Goal: Contribute content: Add original content to the website for others to see

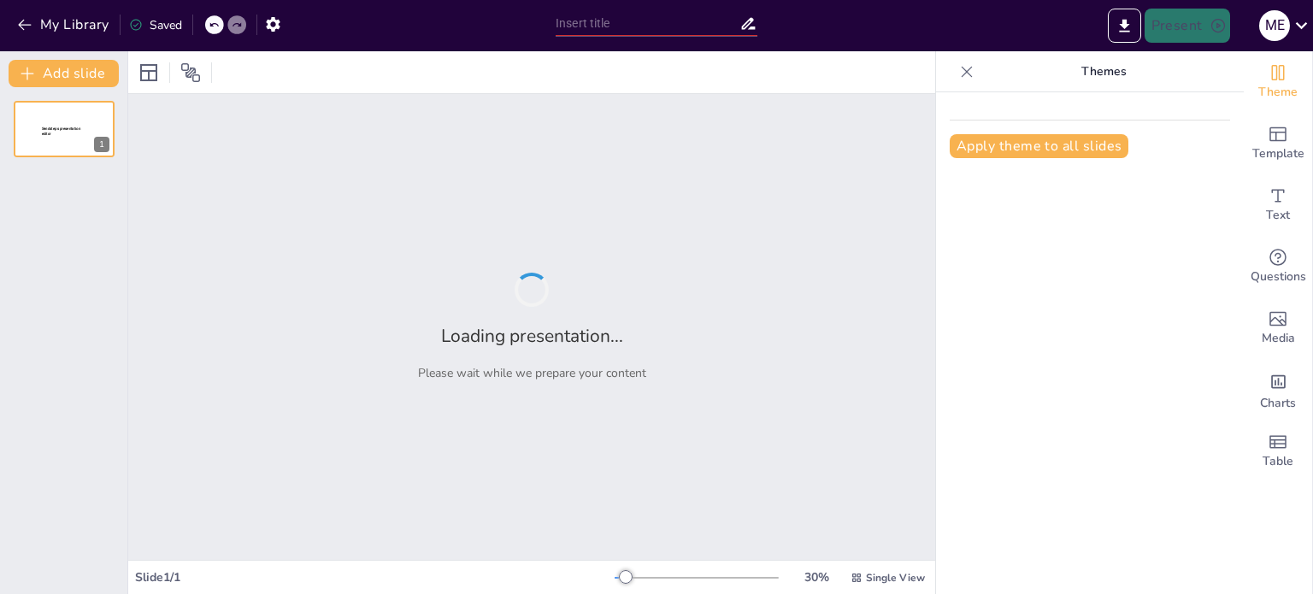
type input "Evaluación de Competencias: Un Enfoque Interdisciplinario"
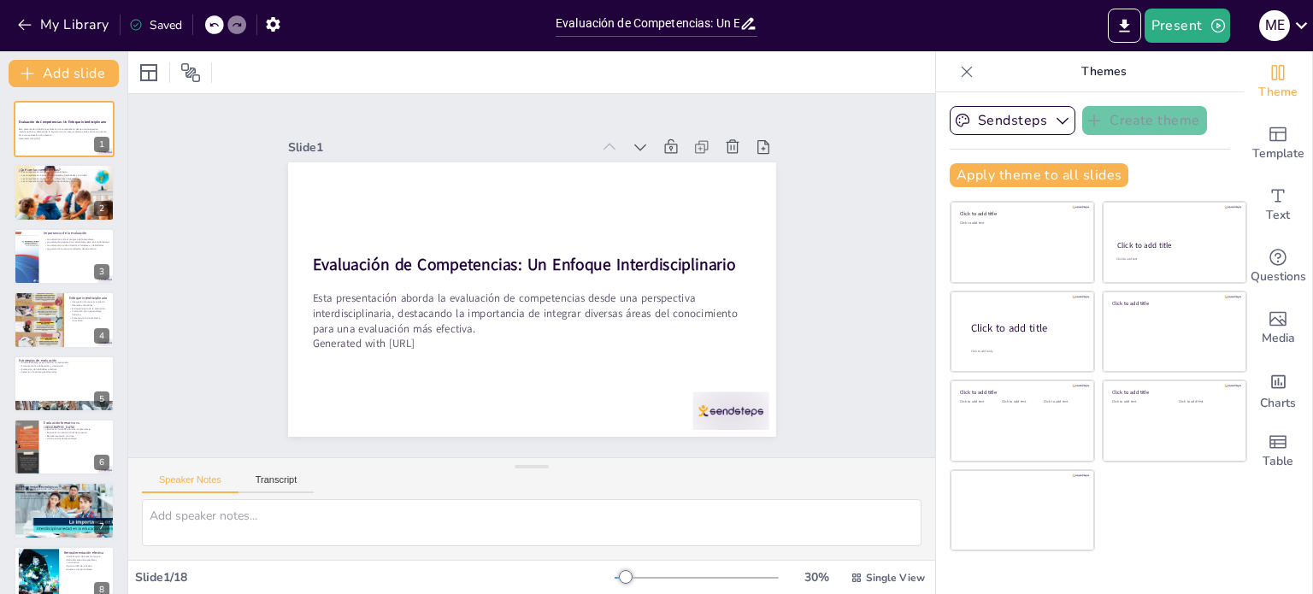
checkbox input "true"
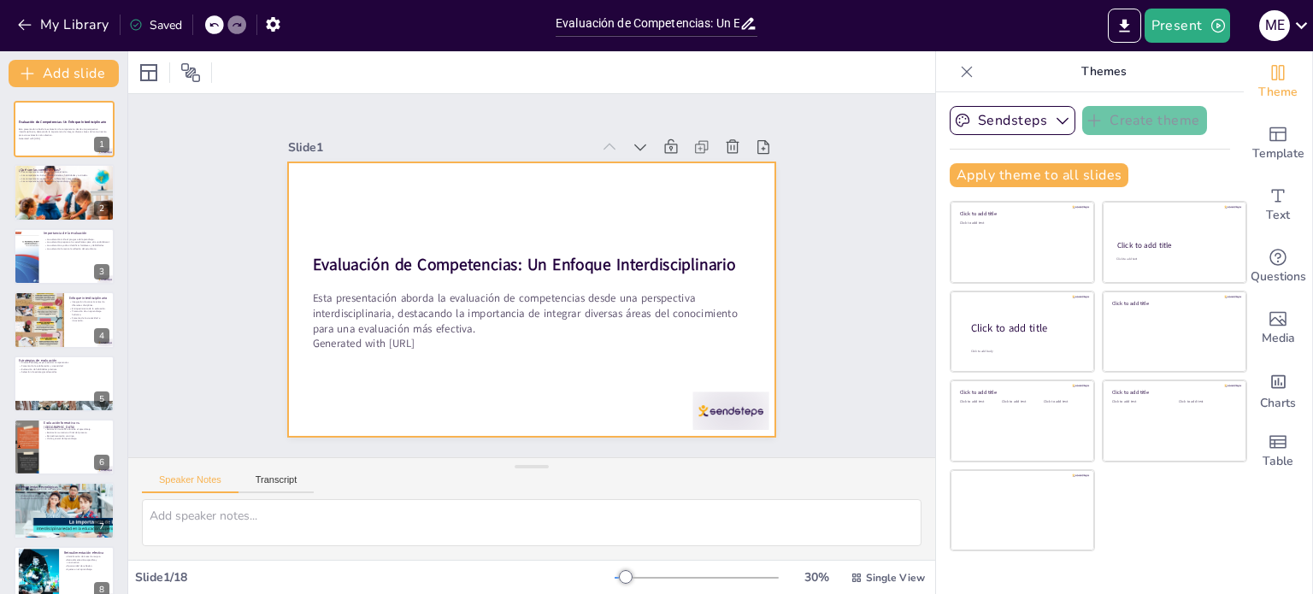
checkbox input "true"
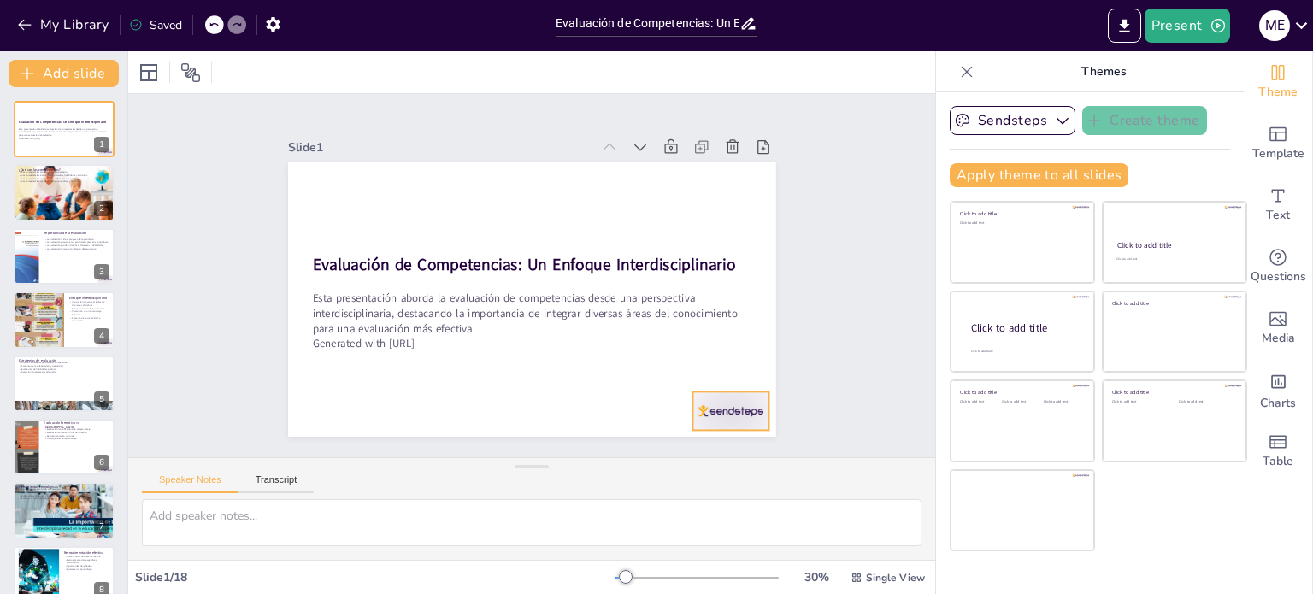
checkbox input "true"
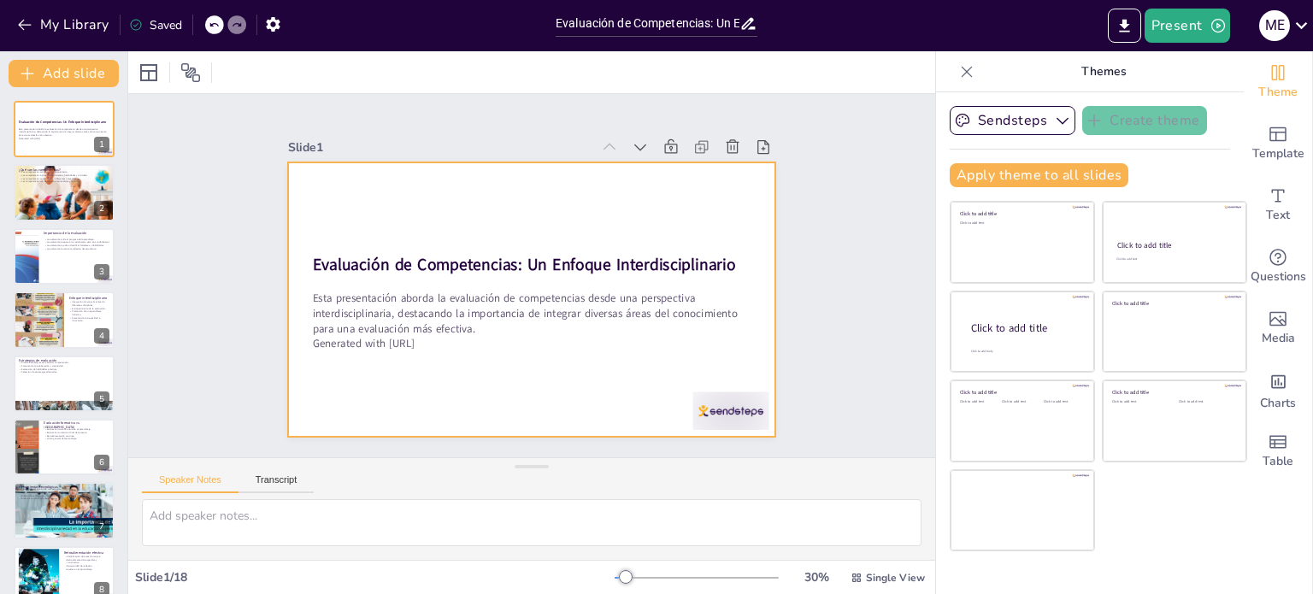
checkbox input "true"
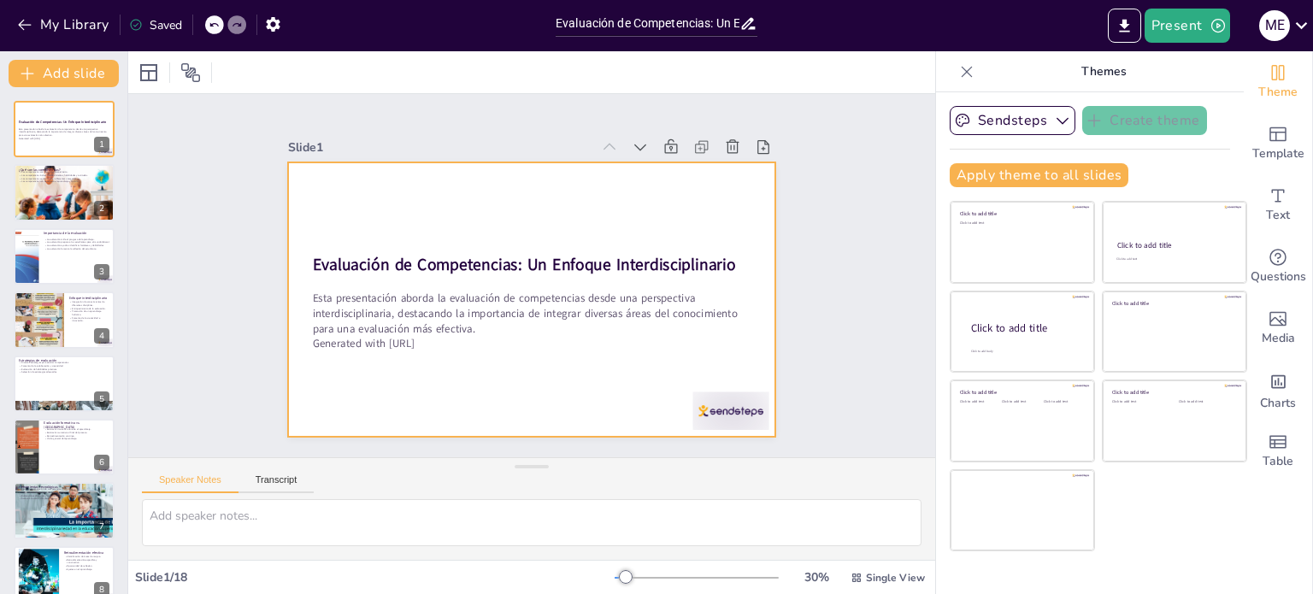
checkbox input "true"
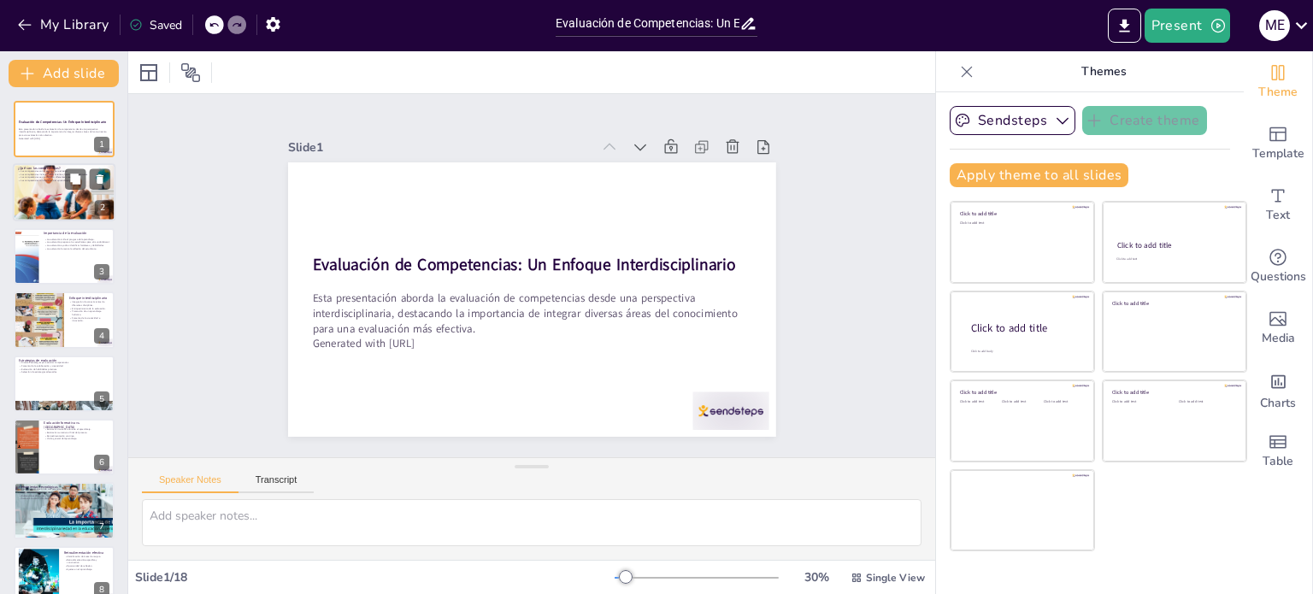
checkbox input "true"
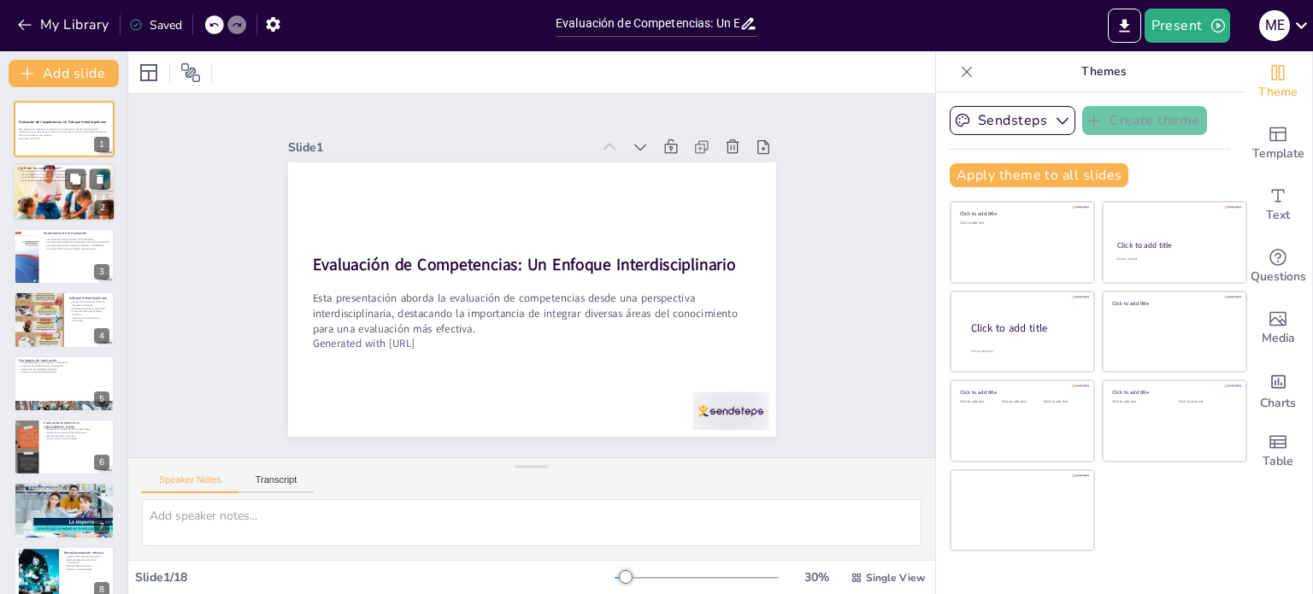
checkbox input "true"
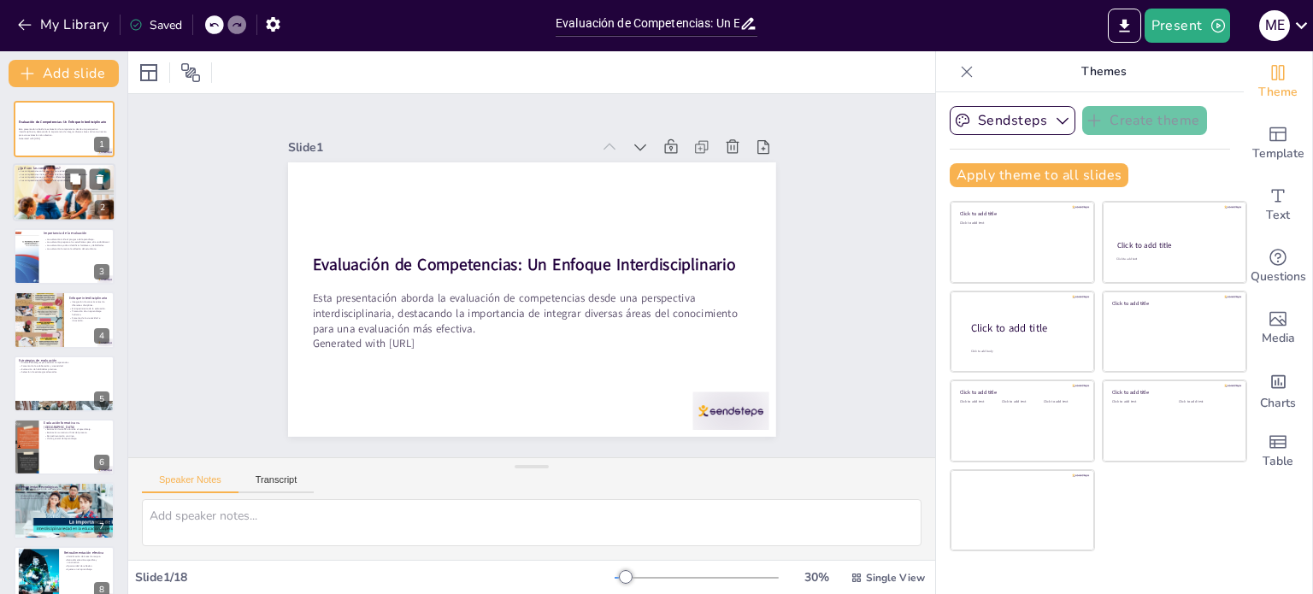
checkbox input "true"
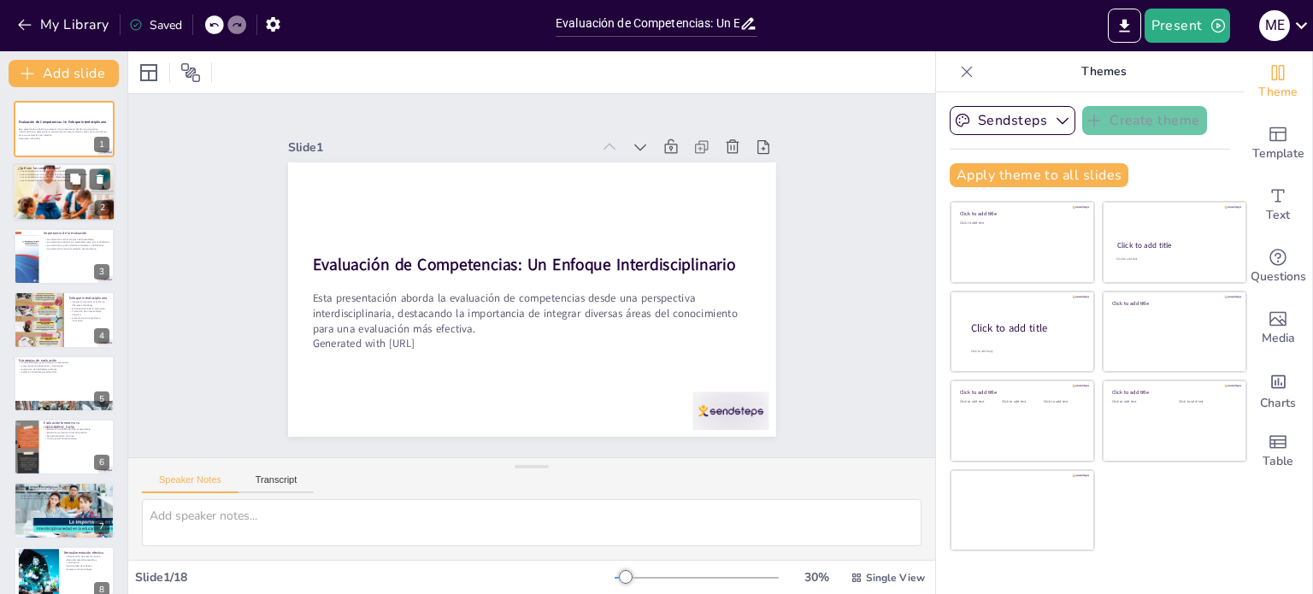
click at [68, 191] on div at bounding box center [64, 192] width 103 height 68
checkbox input "true"
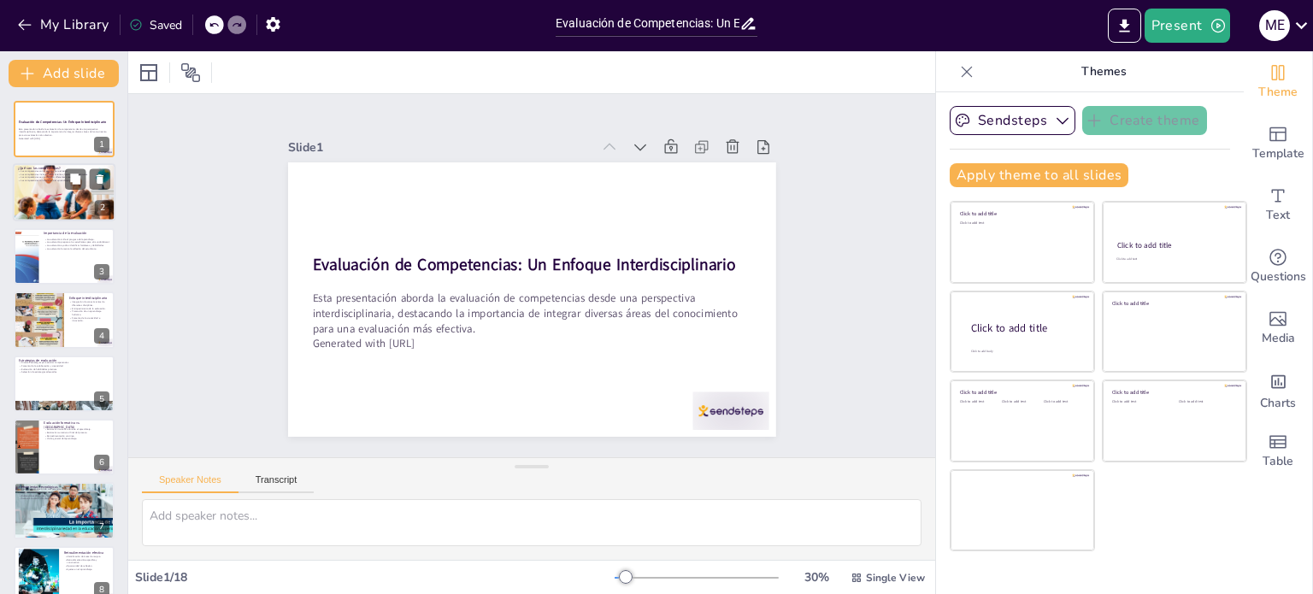
checkbox input "true"
type textarea "Lor ipsumdolorsi ame consecteturad elit se doeiusmodt in ut laboreetd ma aliqua…"
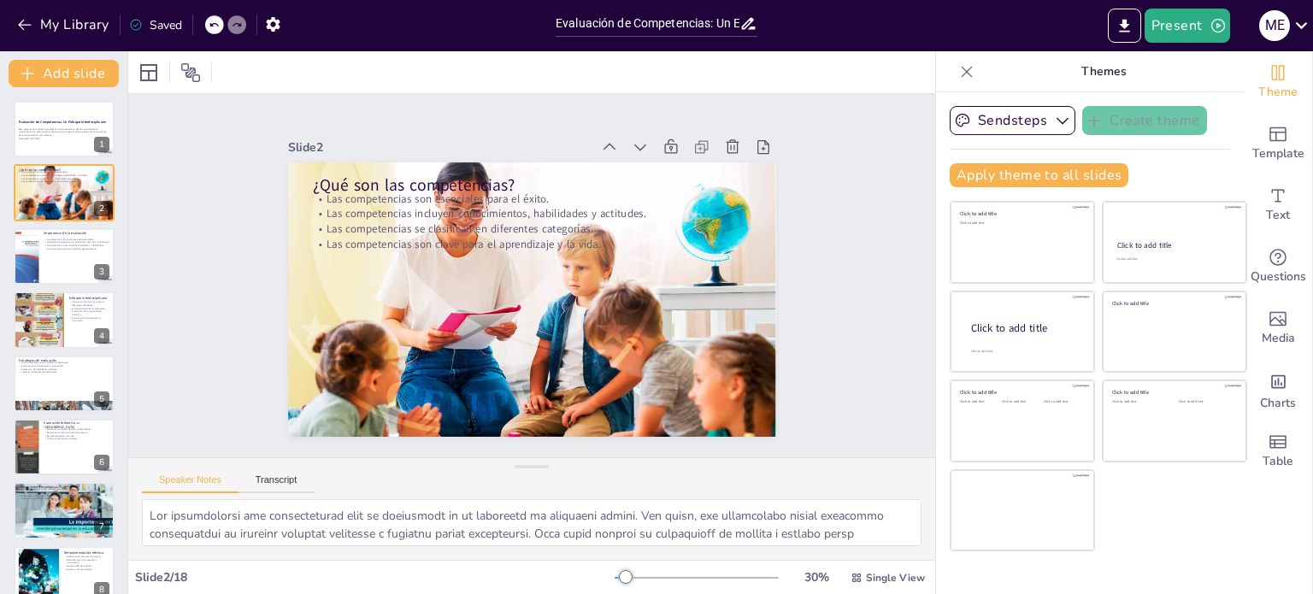
checkbox input "true"
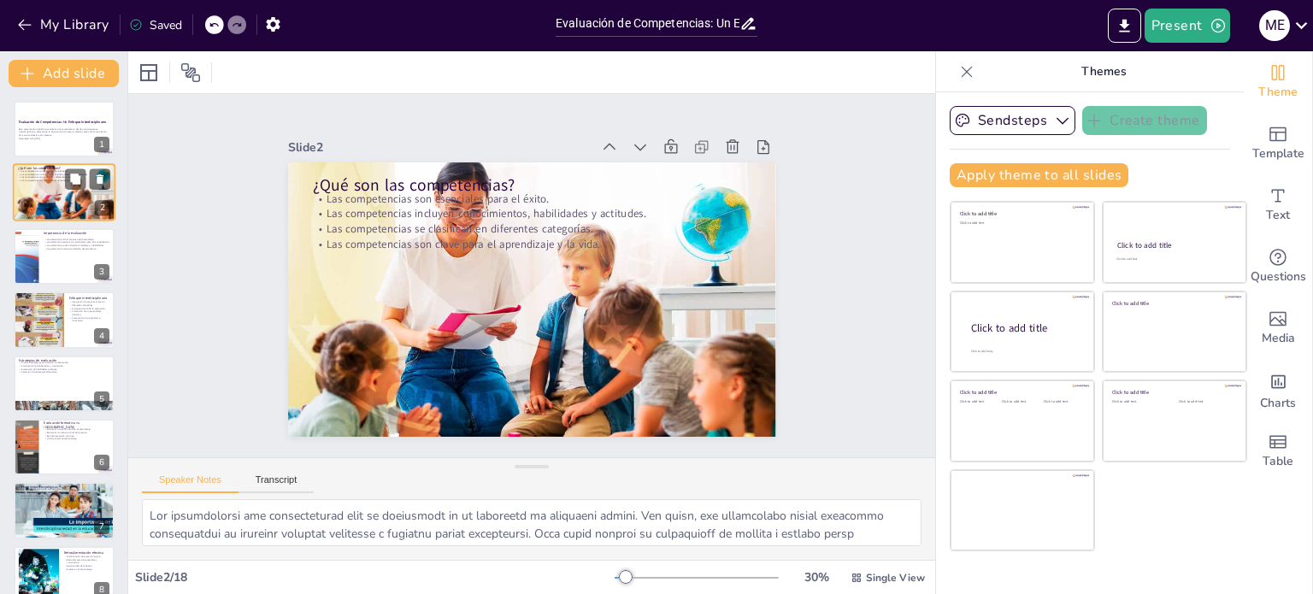
checkbox input "true"
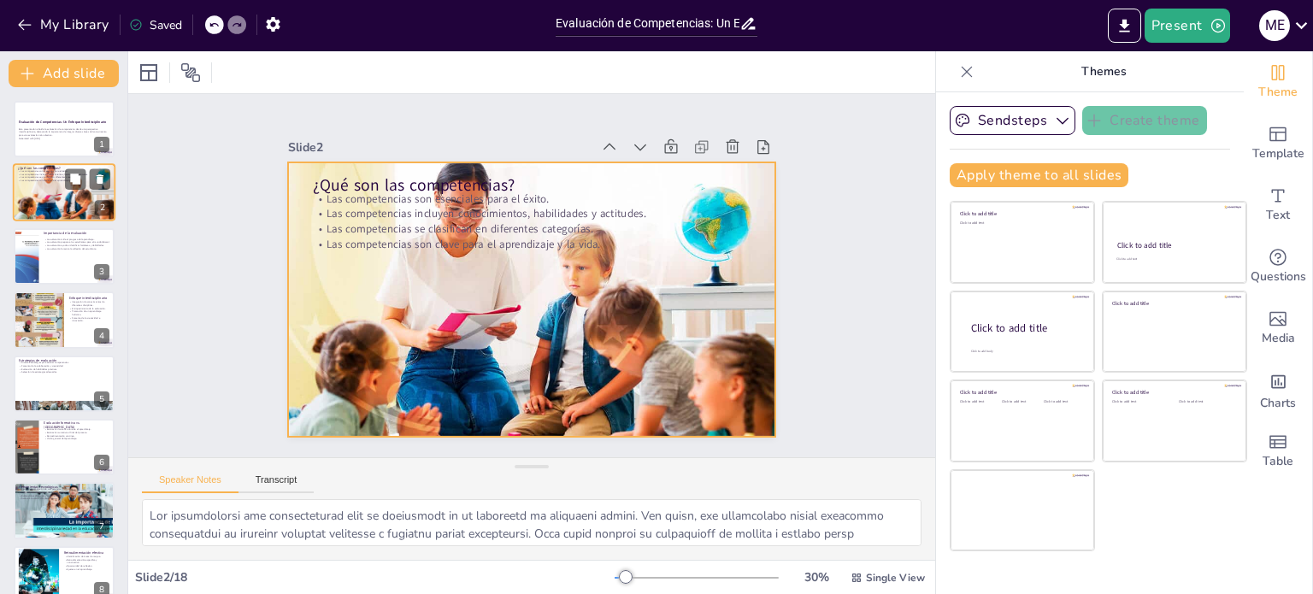
checkbox input "true"
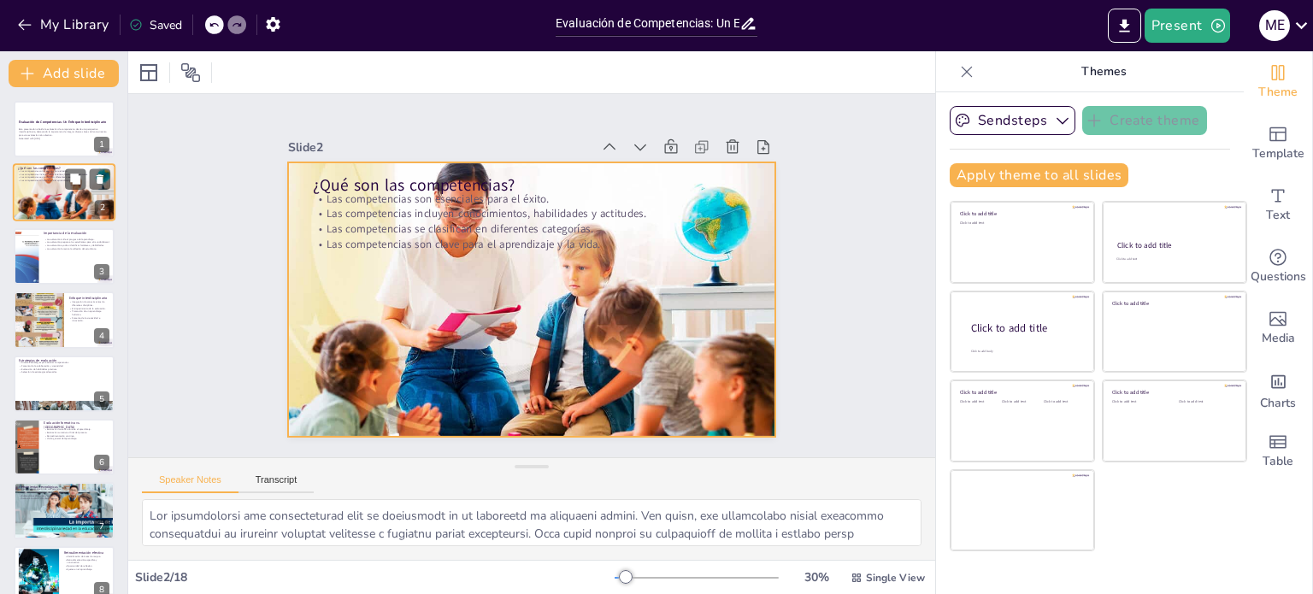
checkbox input "true"
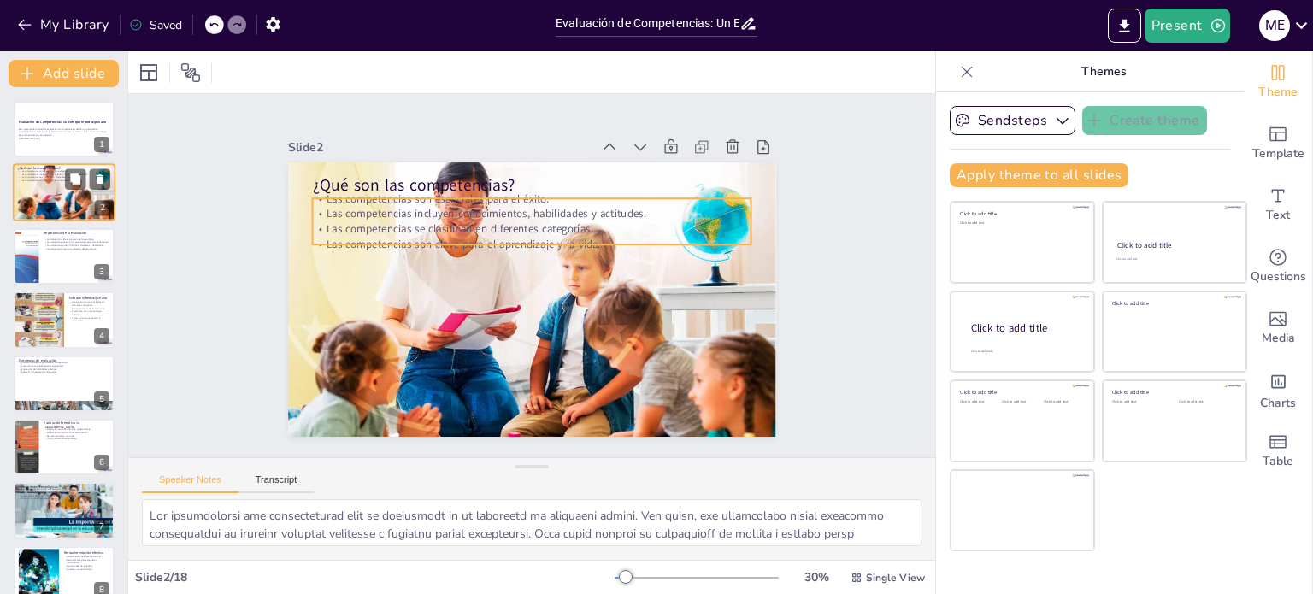
checkbox input "true"
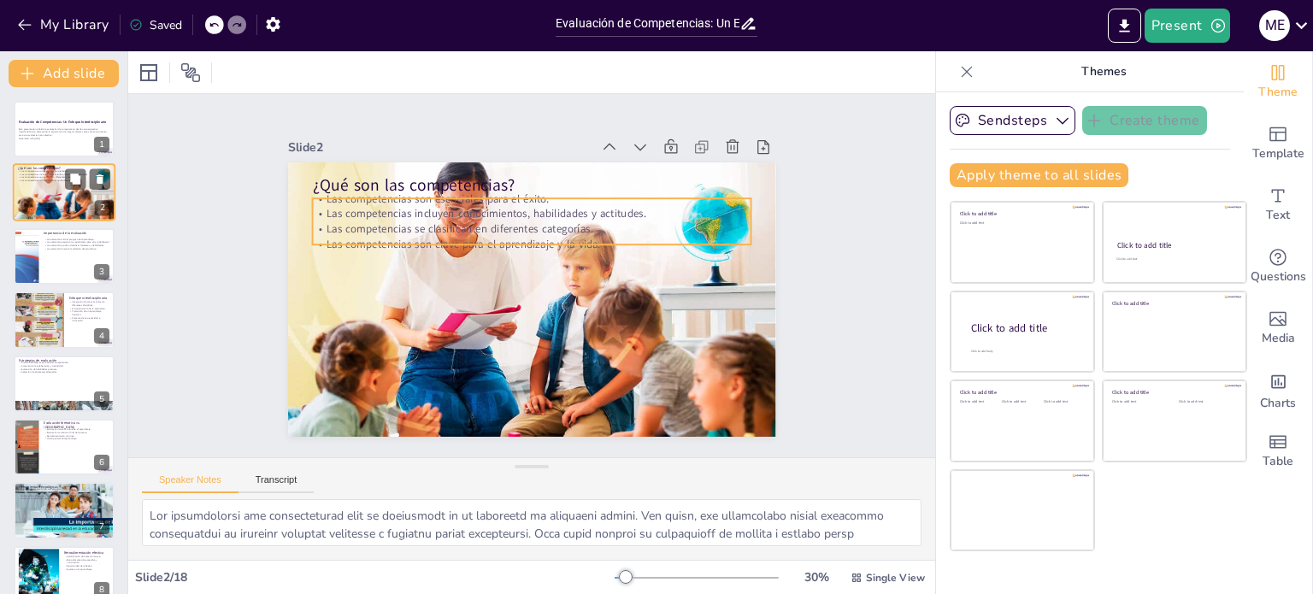
checkbox input "true"
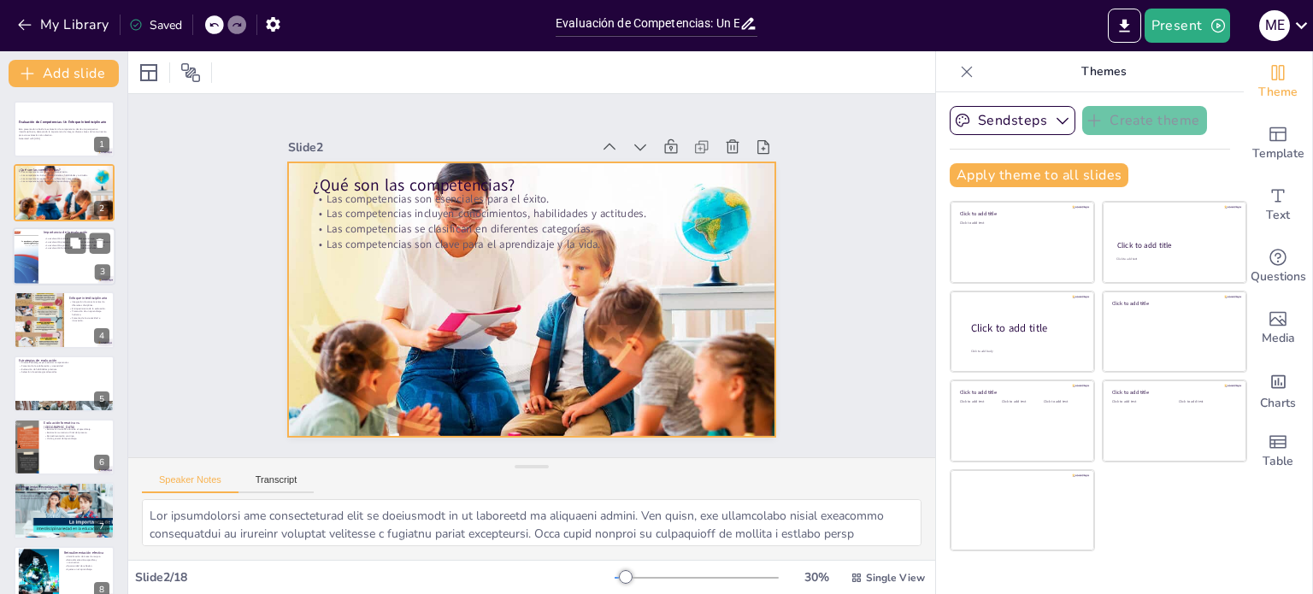
checkbox input "true"
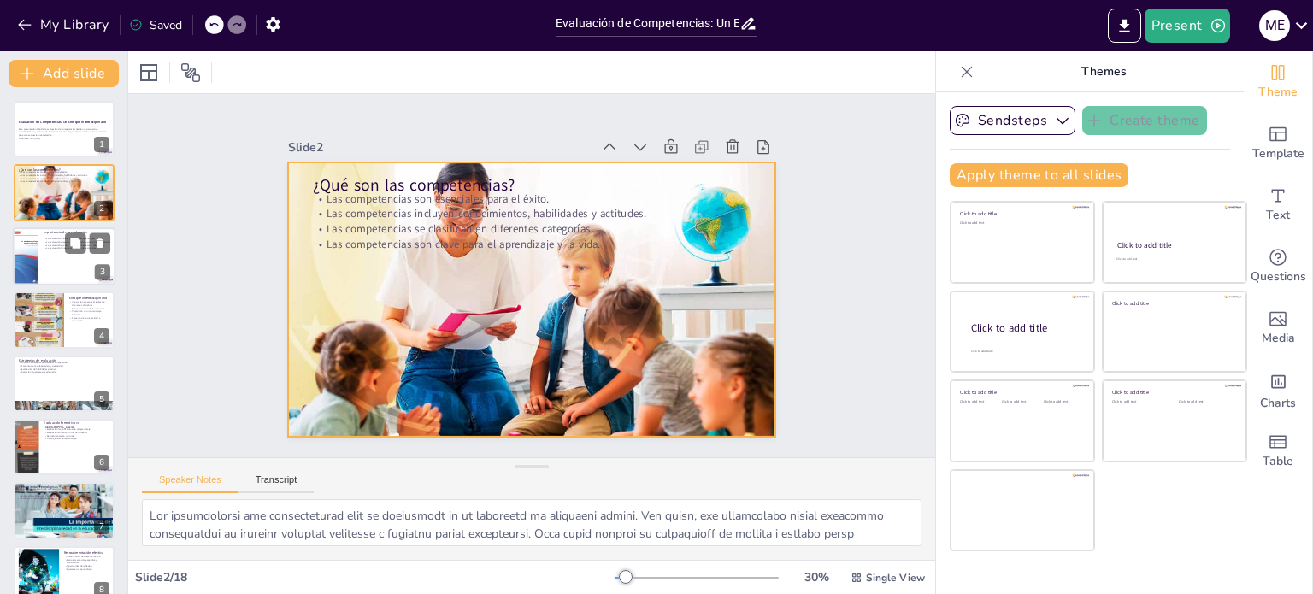
checkbox input "true"
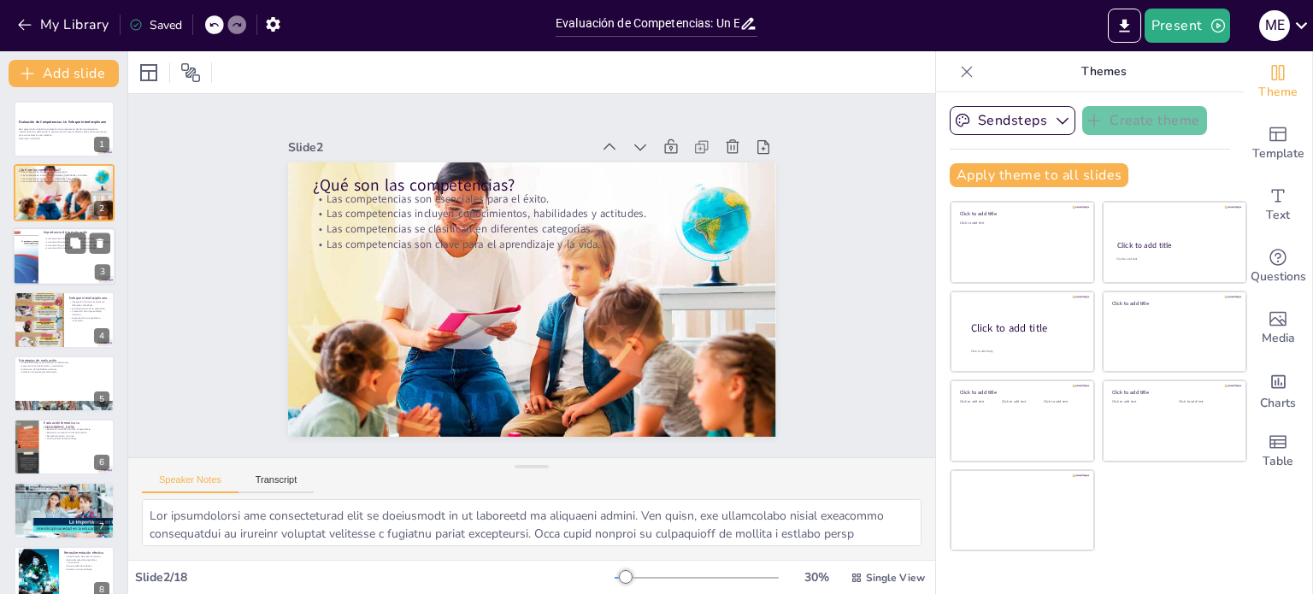
click at [46, 265] on div at bounding box center [64, 256] width 103 height 58
checkbox input "true"
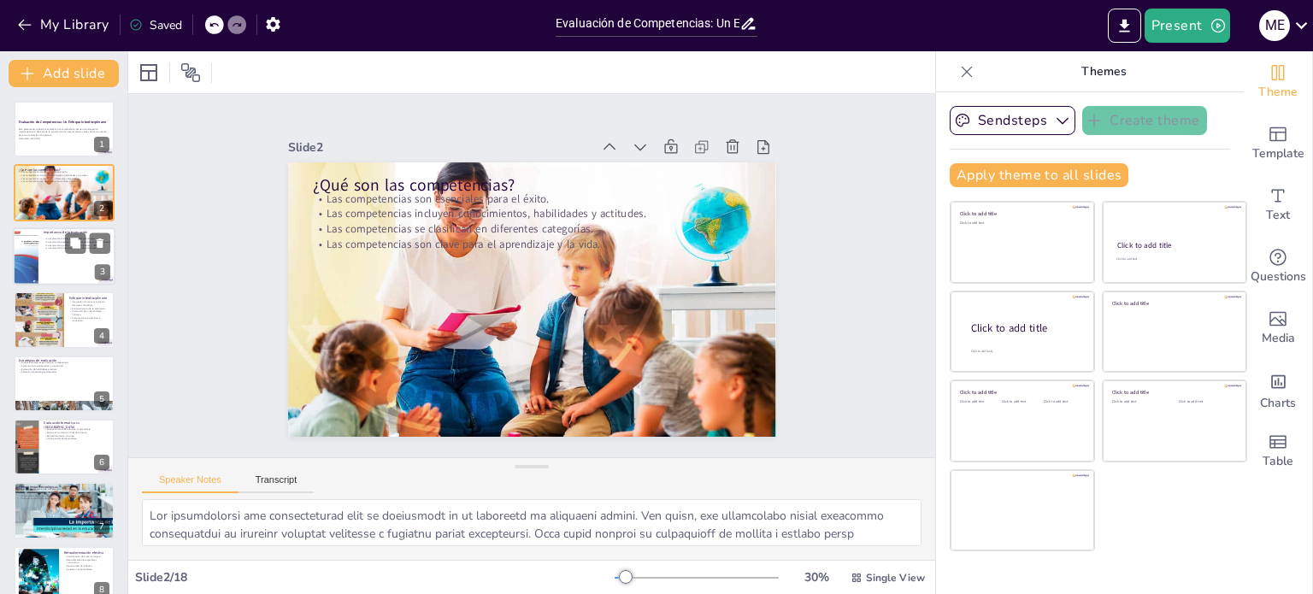
checkbox input "true"
type textarea "Medir el progreso es fundamental para entender cómo los estudiantes están asimi…"
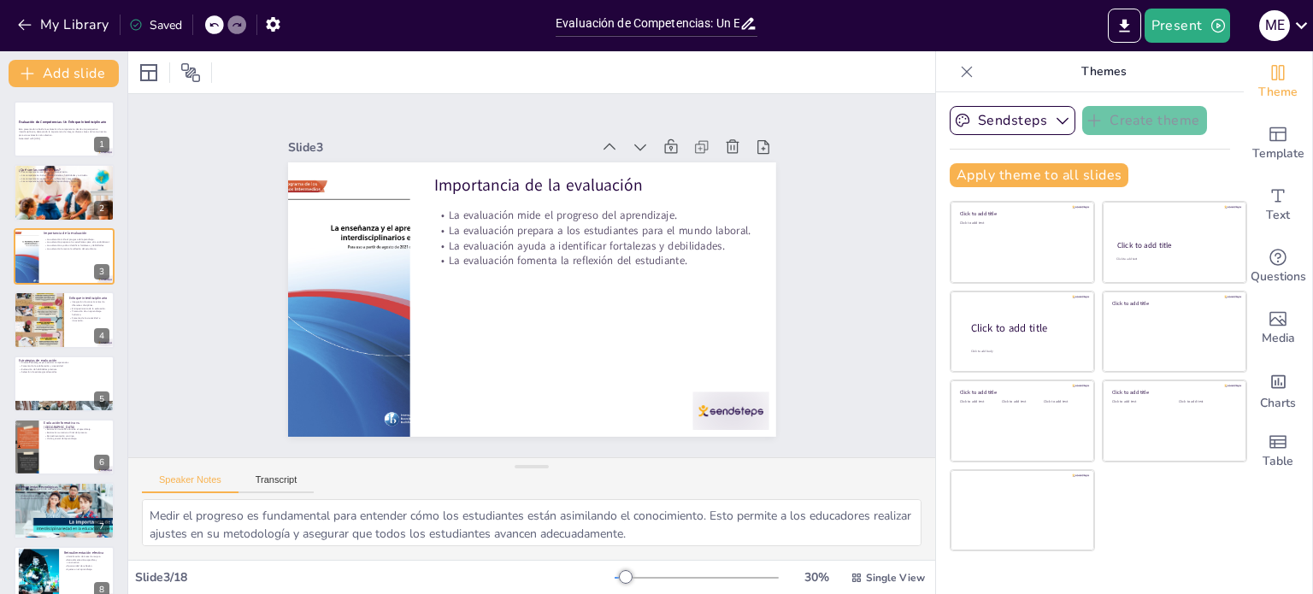
checkbox input "true"
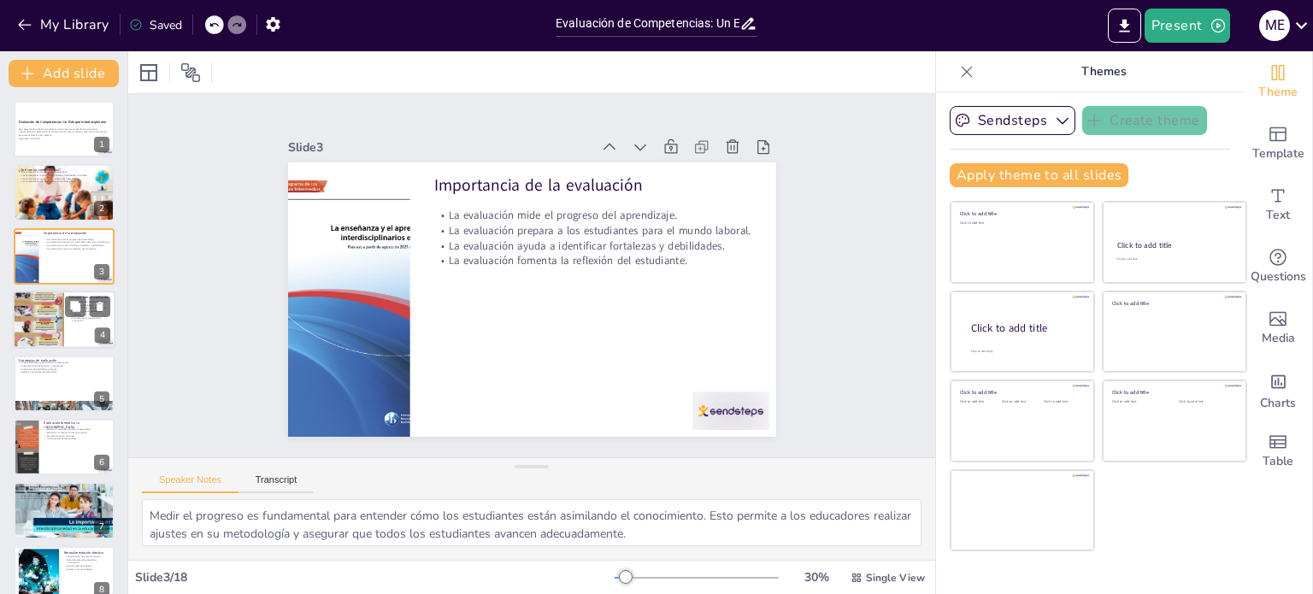
checkbox input "true"
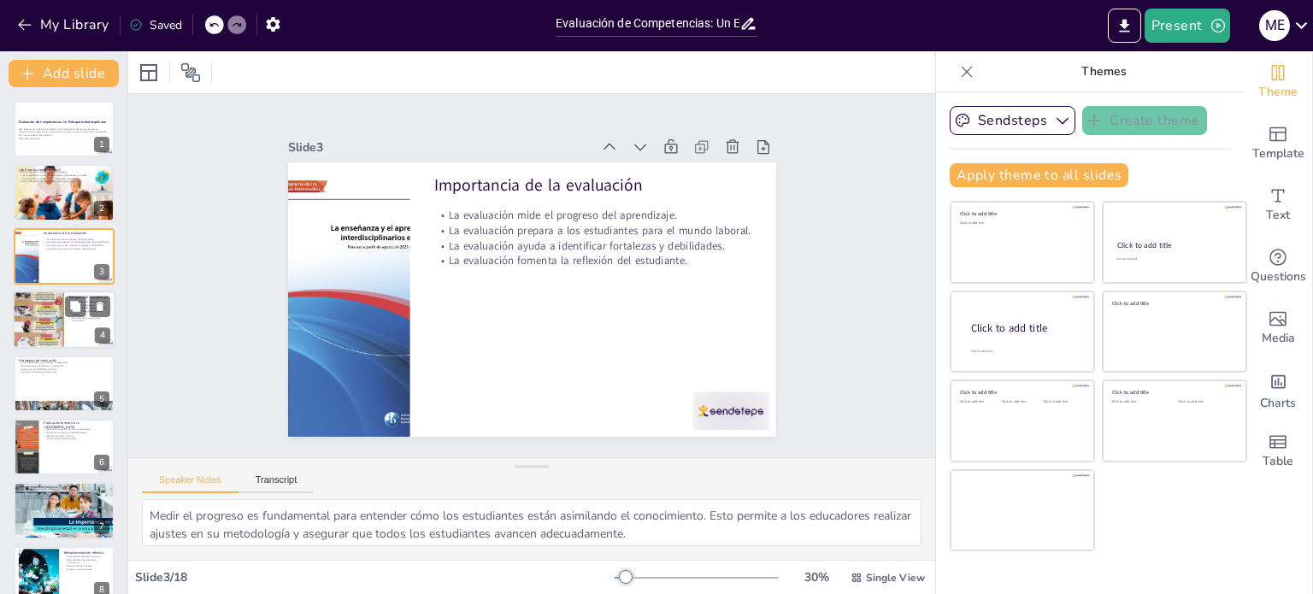
click at [34, 317] on div at bounding box center [38, 320] width 51 height 128
checkbox input "true"
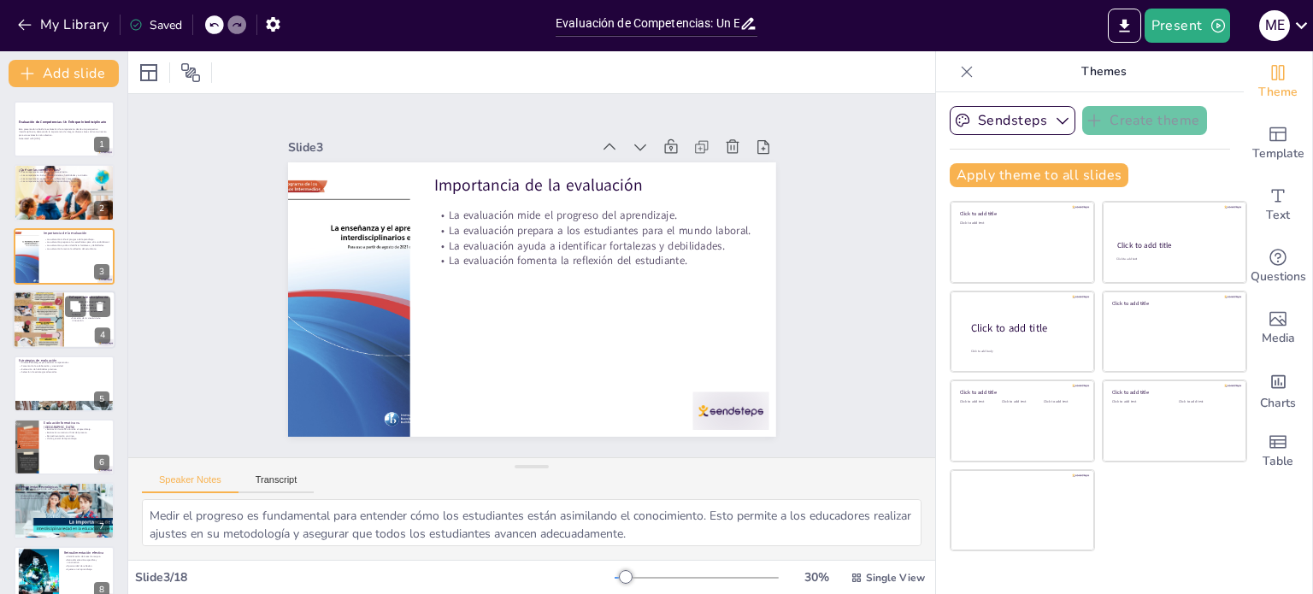
checkbox input "true"
type textarea "La integración de conocimientos es fundamental para un aprendizaje significativ…"
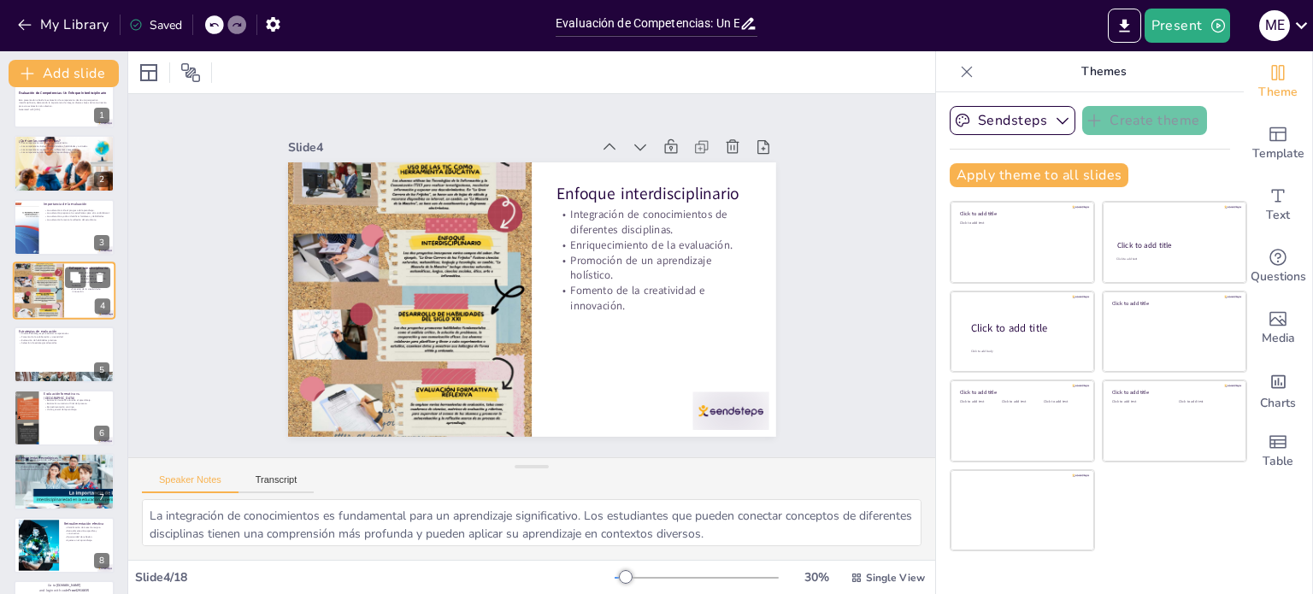
checkbox input "true"
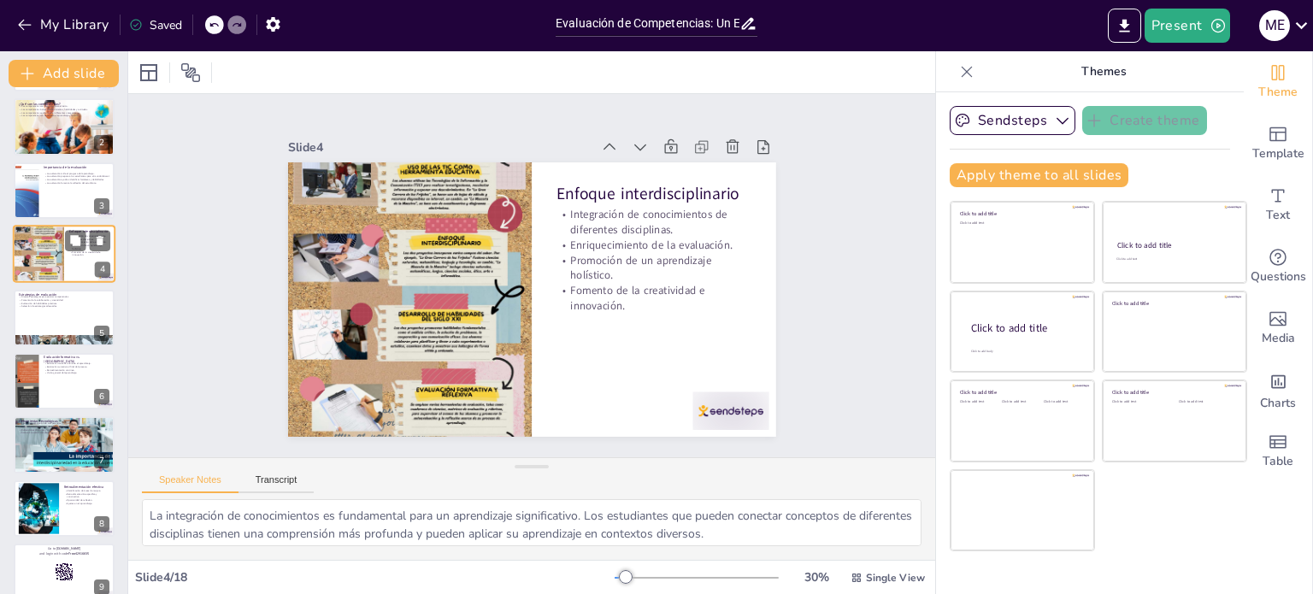
checkbox input "true"
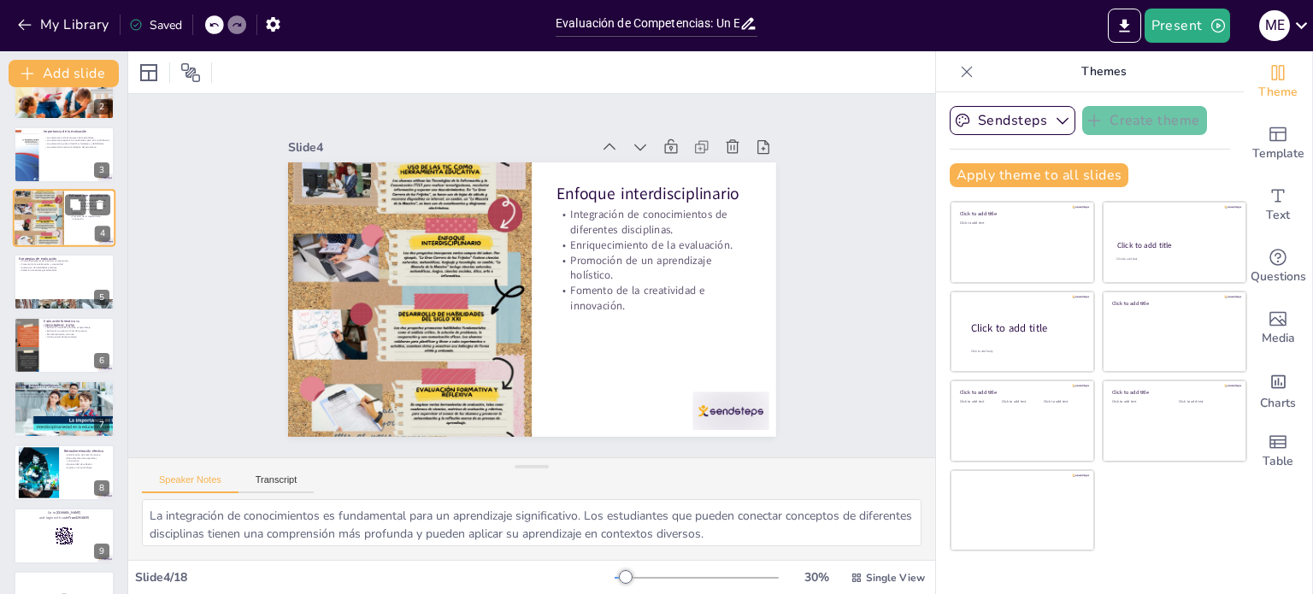
checkbox input "true"
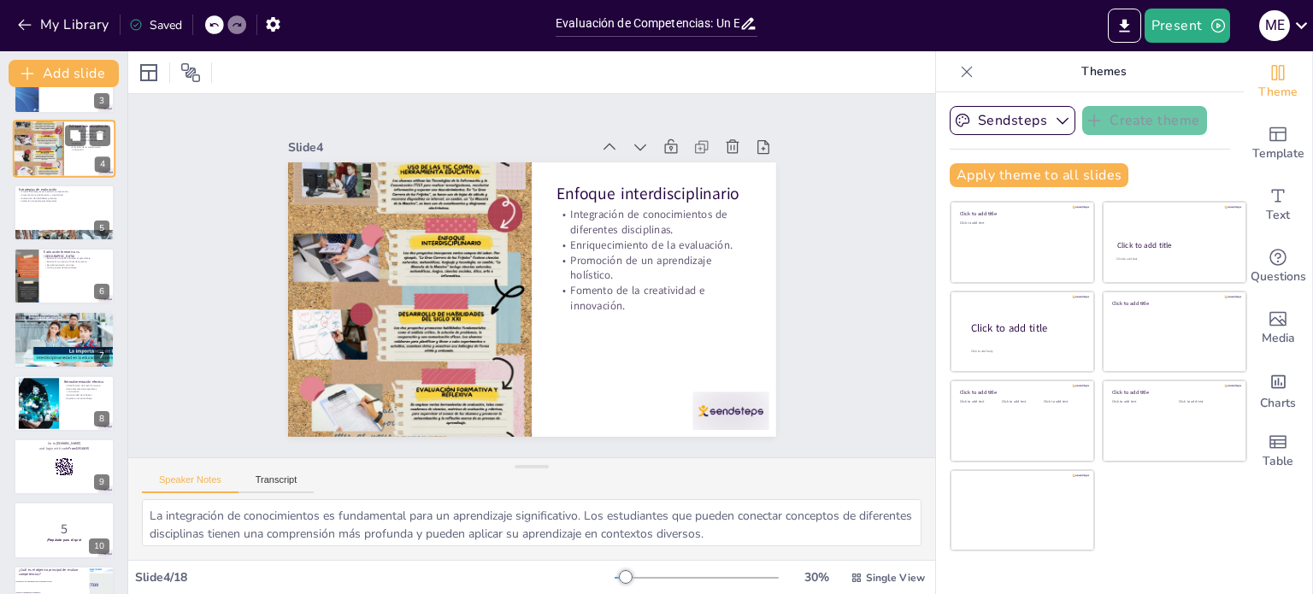
checkbox input "true"
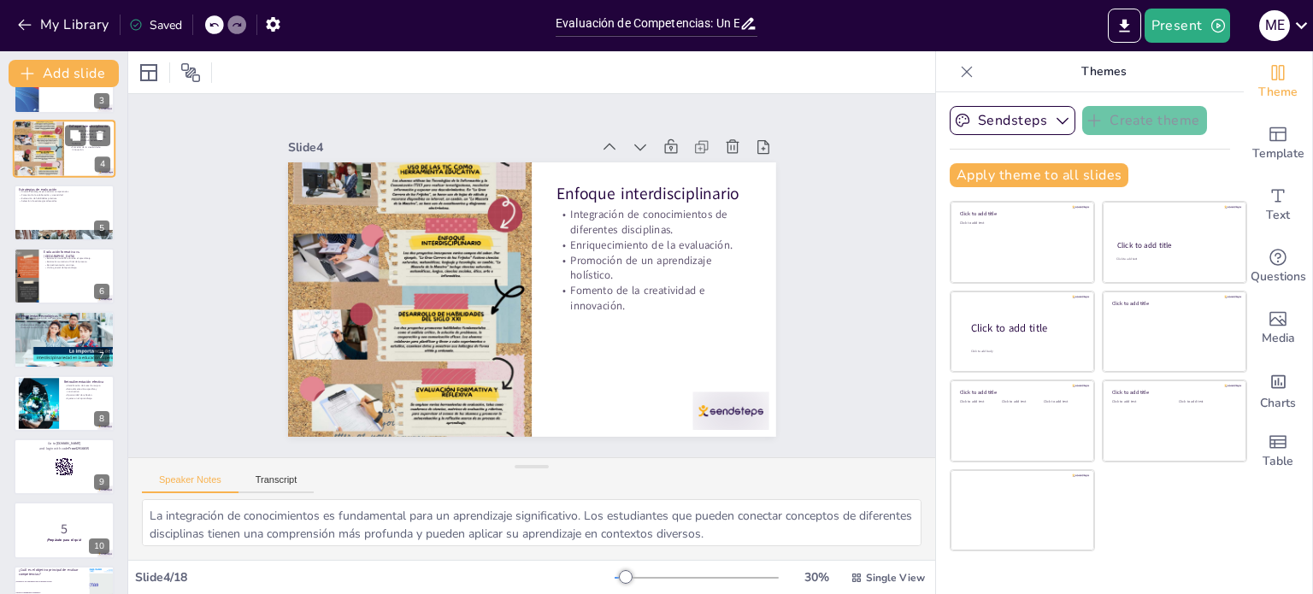
scroll to position [205, 0]
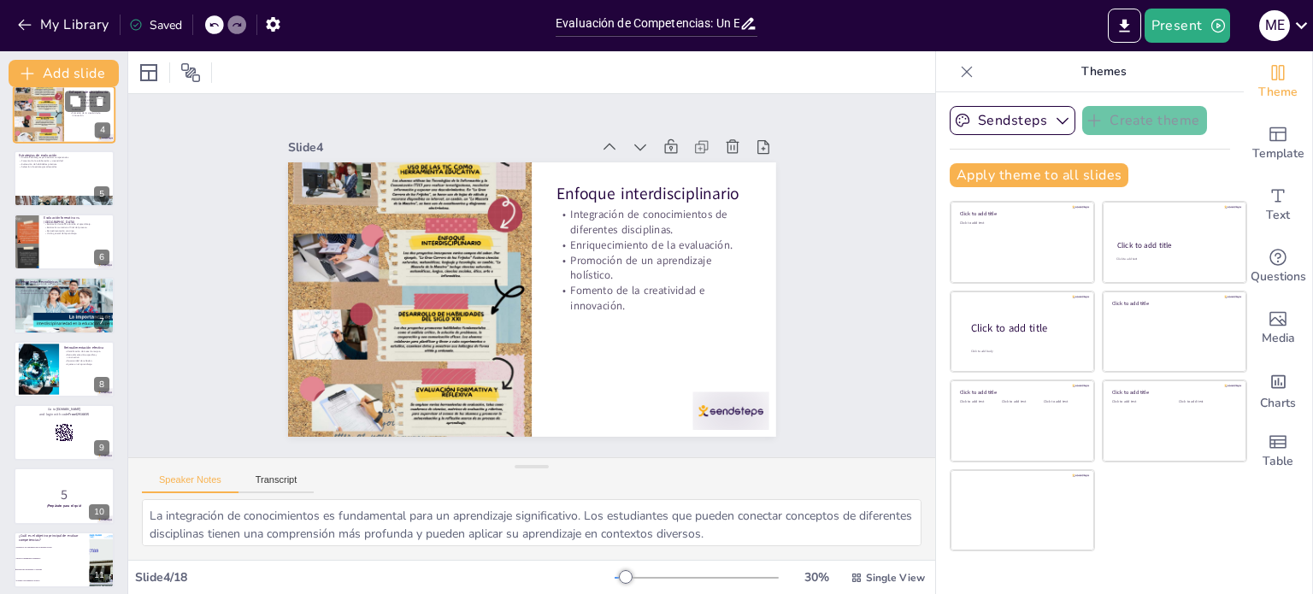
checkbox input "true"
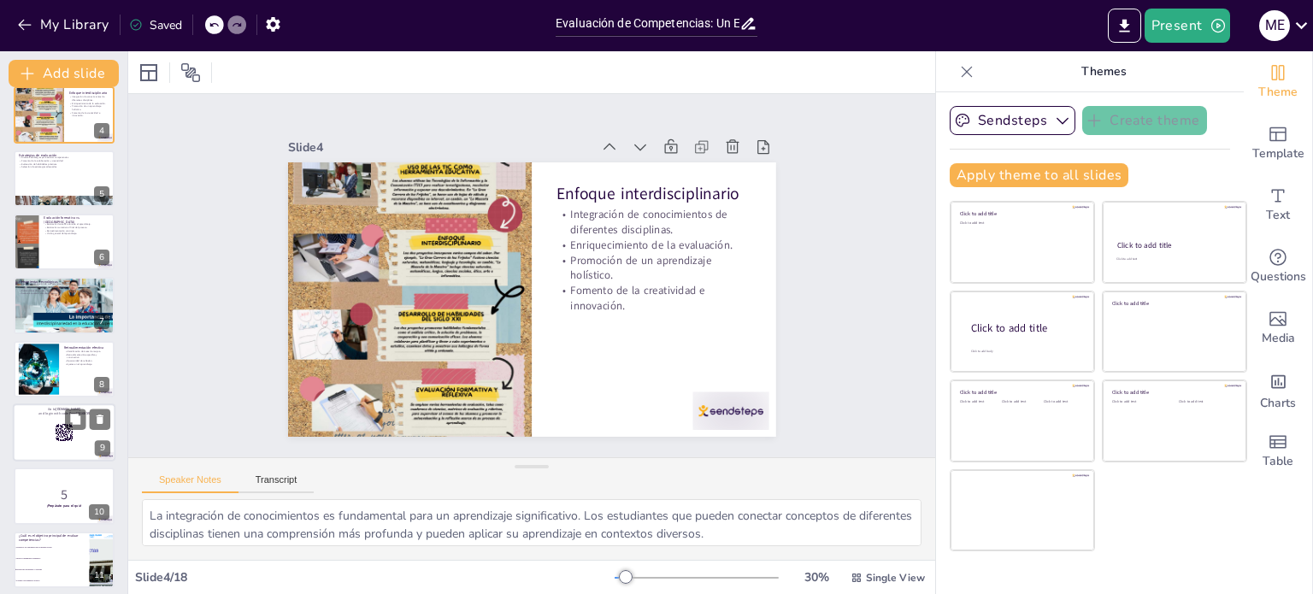
checkbox input "true"
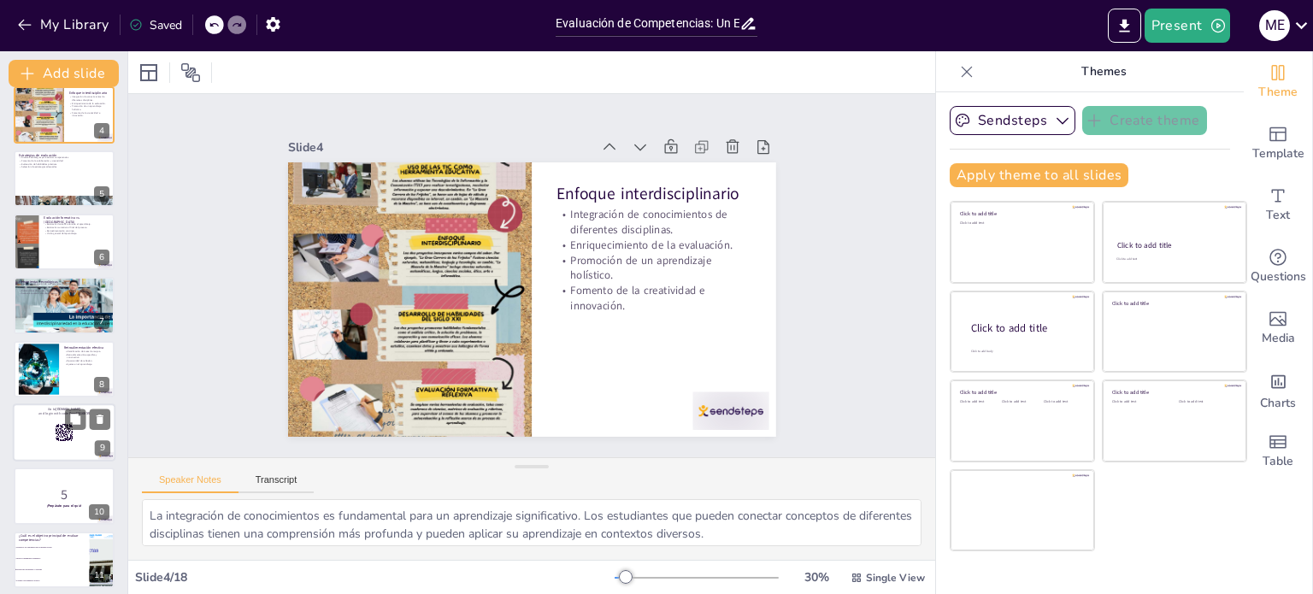
checkbox input "true"
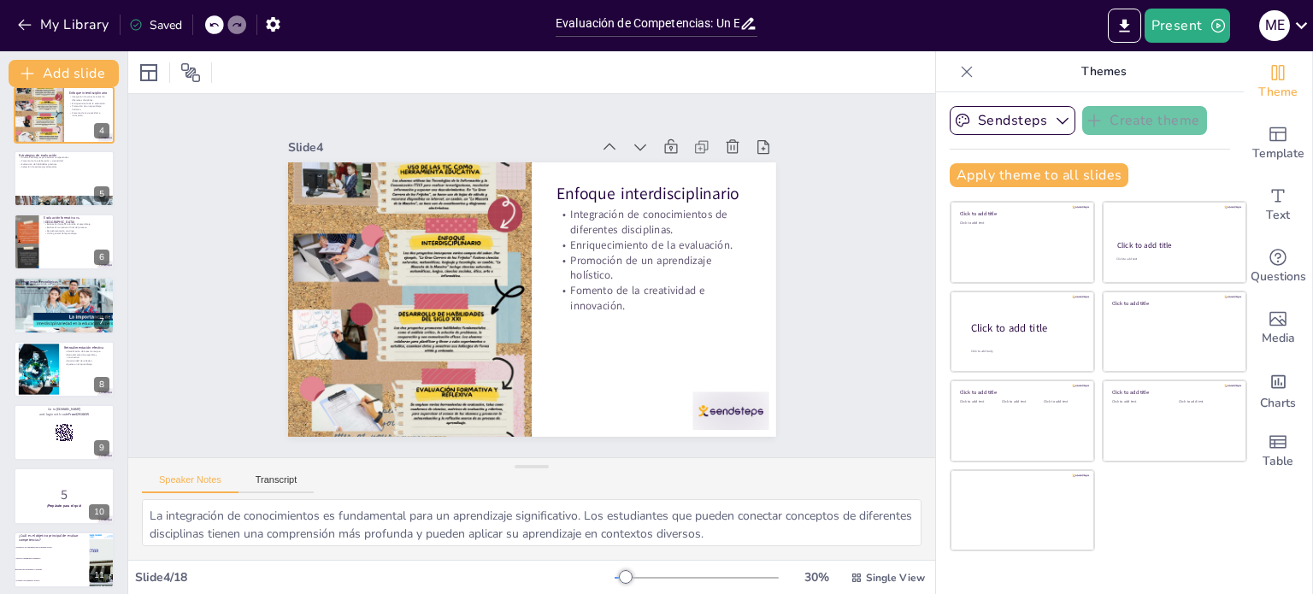
checkbox input "true"
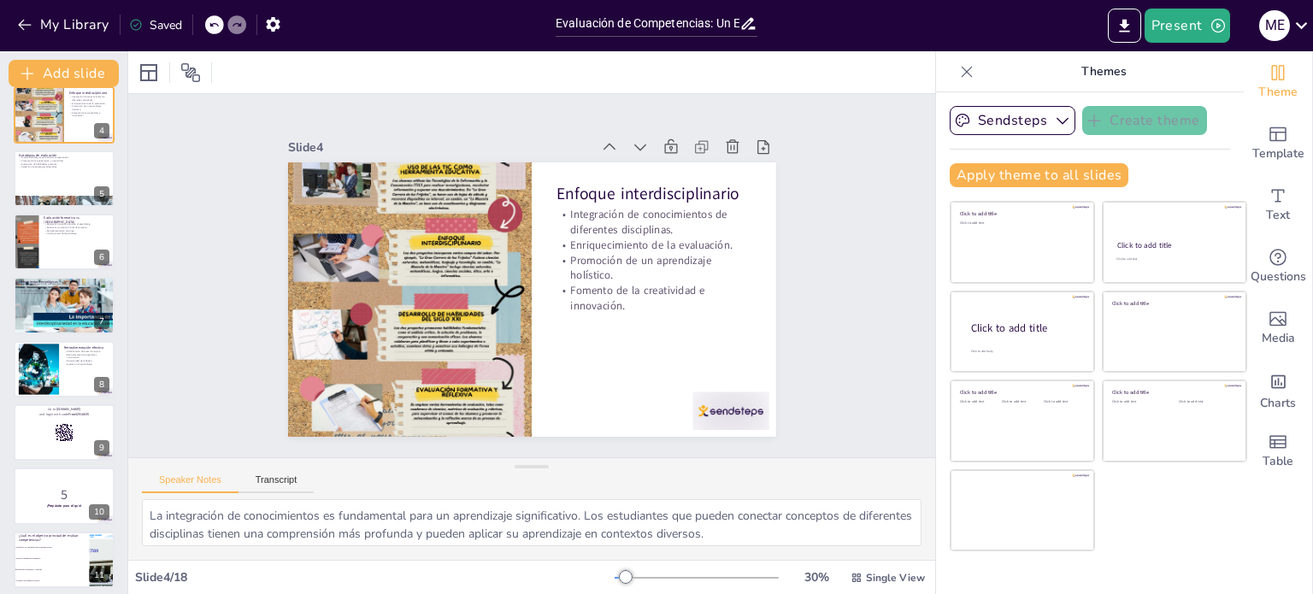
checkbox input "true"
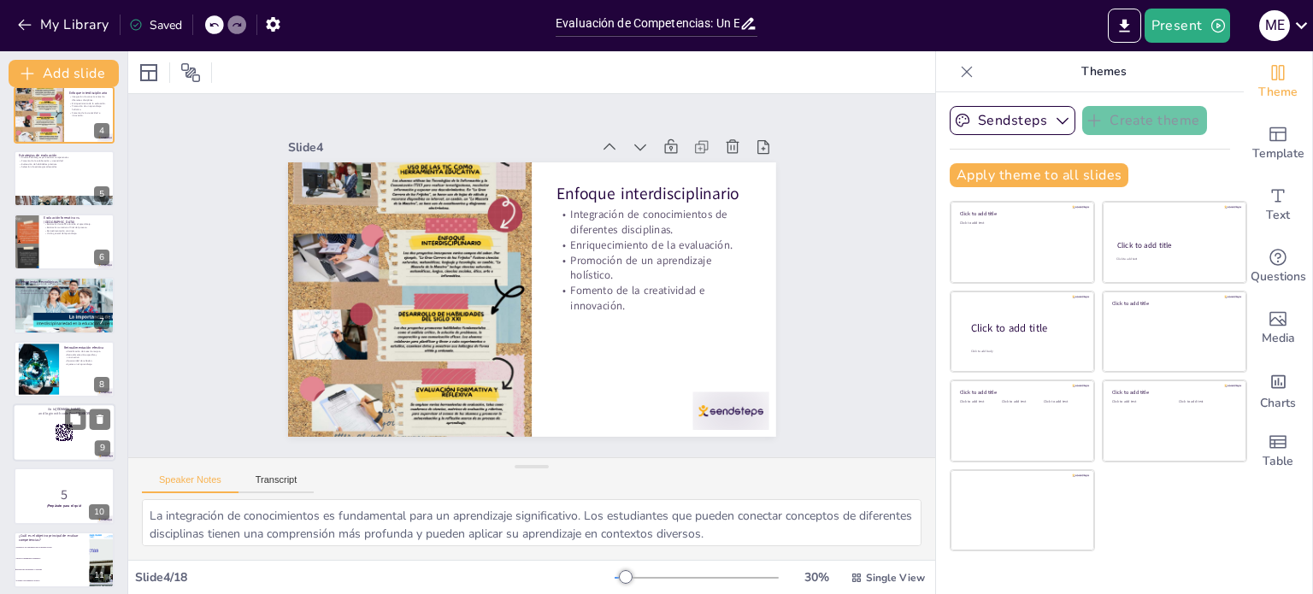
checkbox input "true"
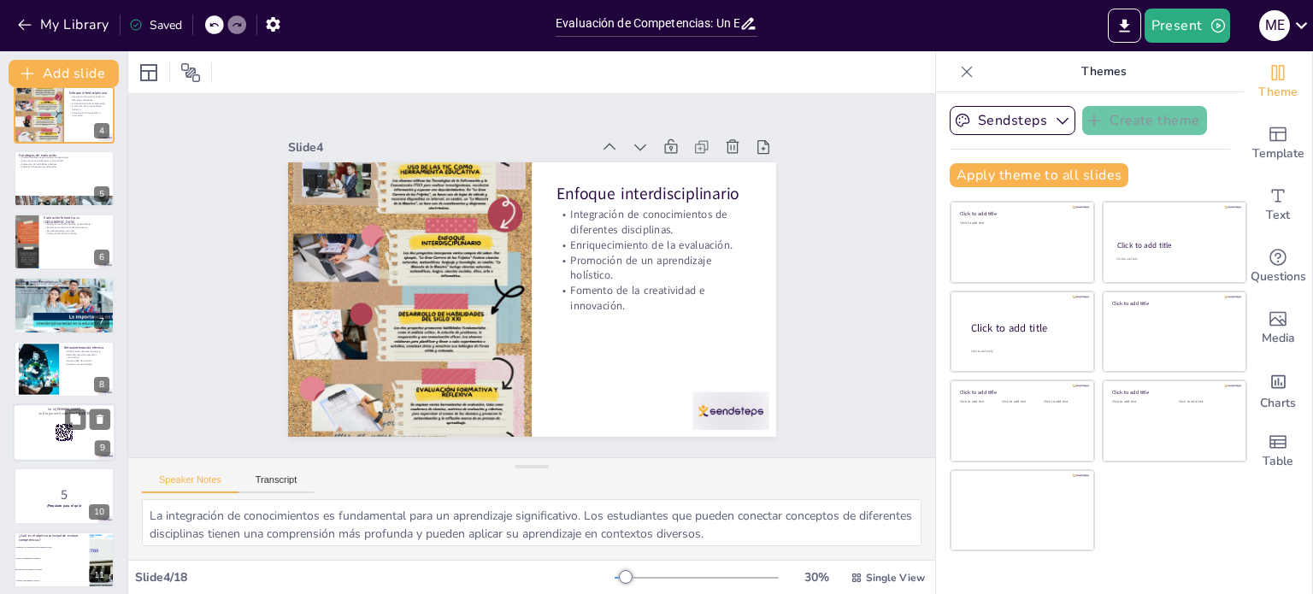
checkbox input "true"
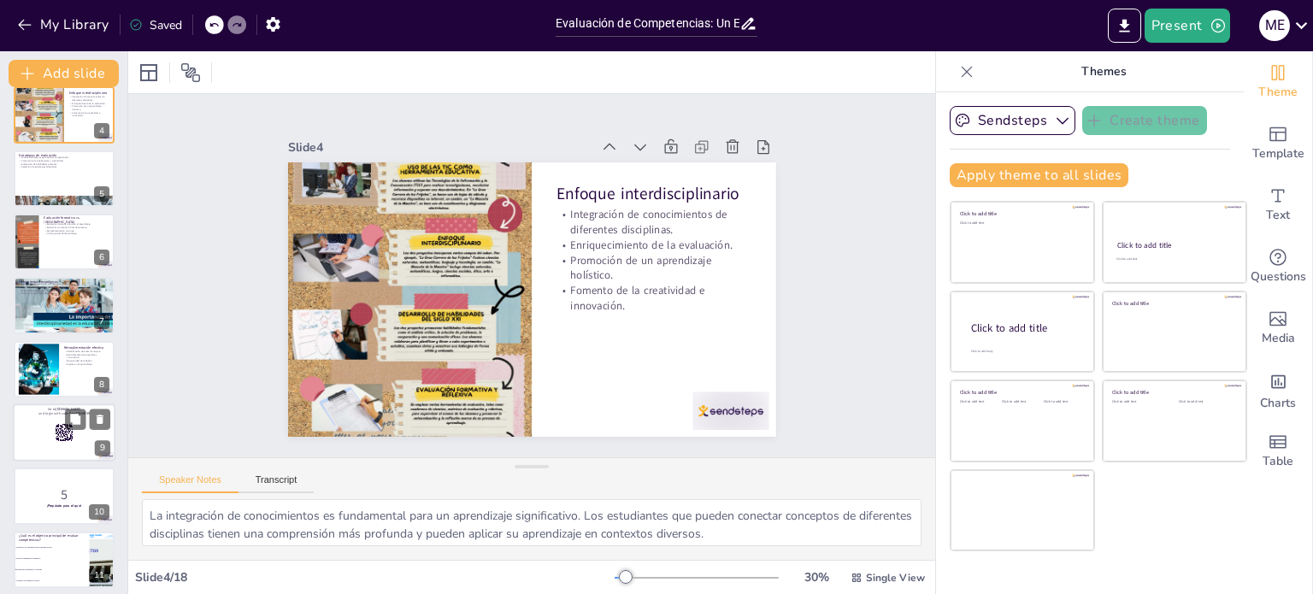
checkbox input "true"
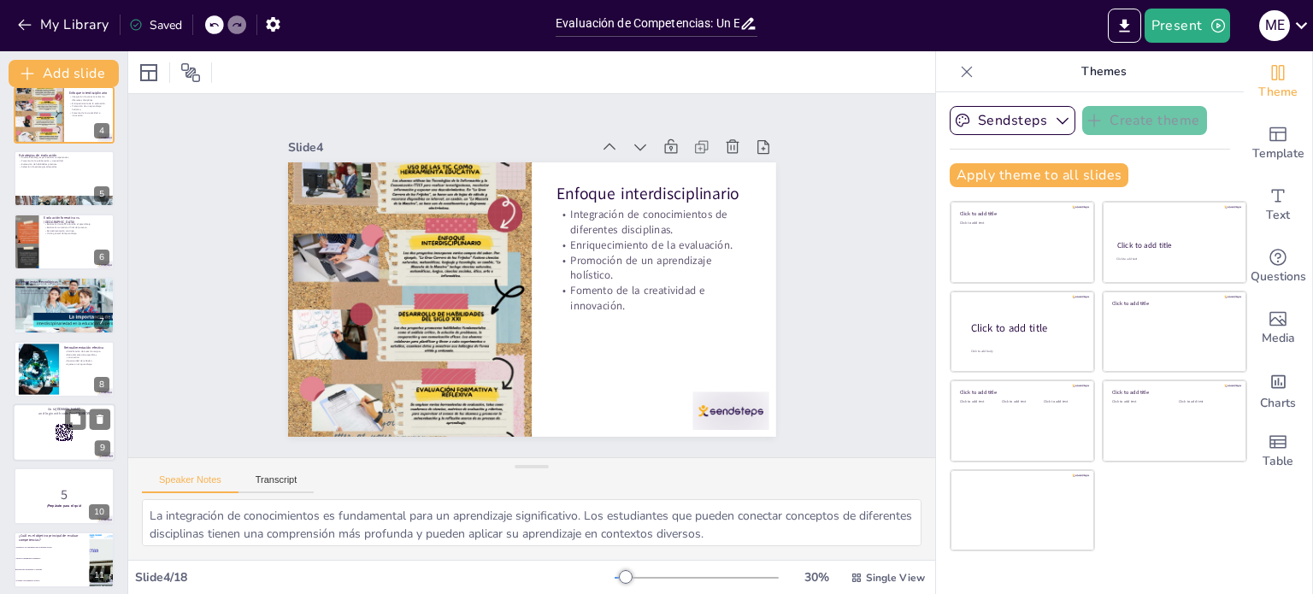
checkbox input "true"
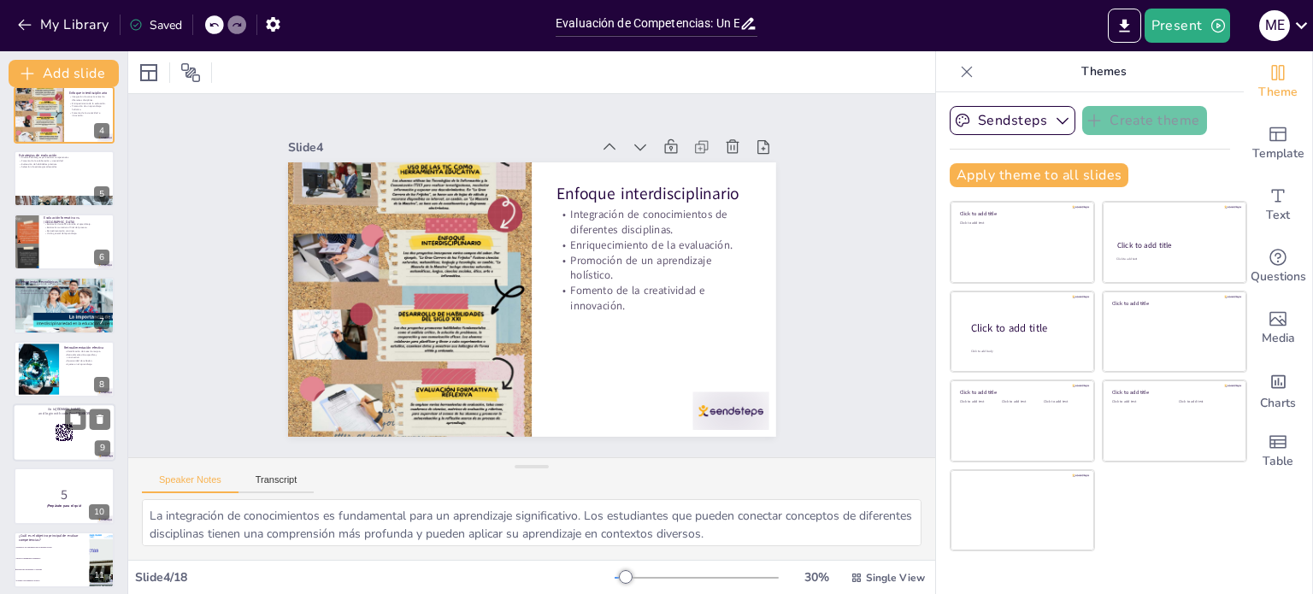
click at [59, 430] on rect at bounding box center [64, 432] width 19 height 19
checkbox input "true"
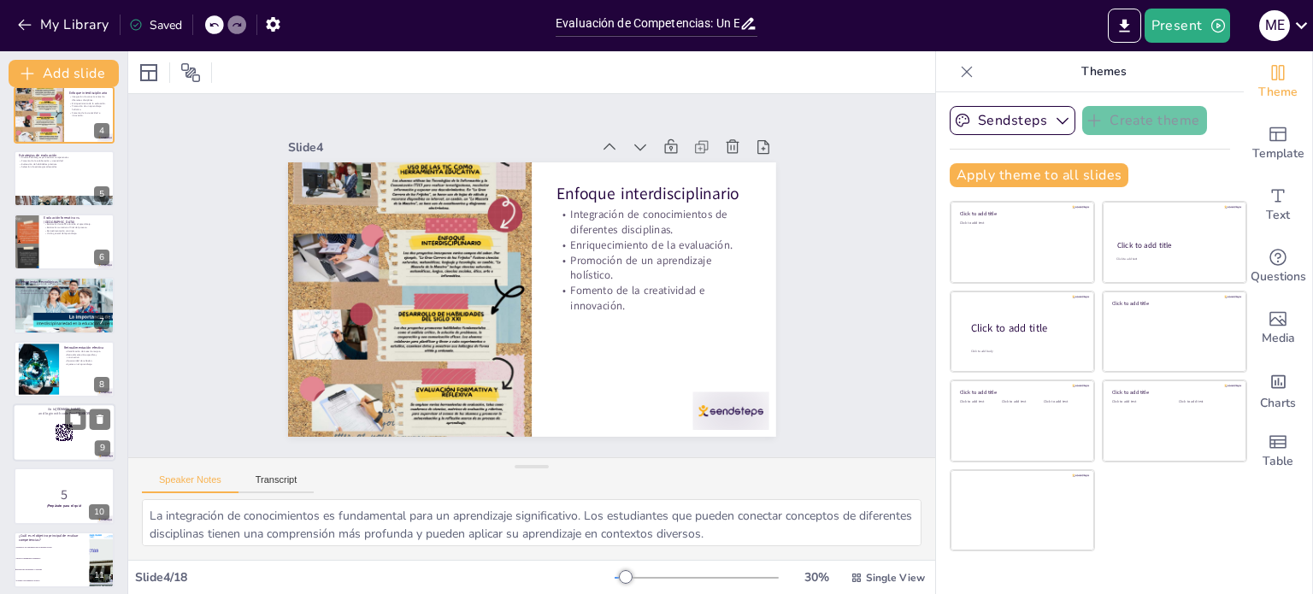
checkbox input "true"
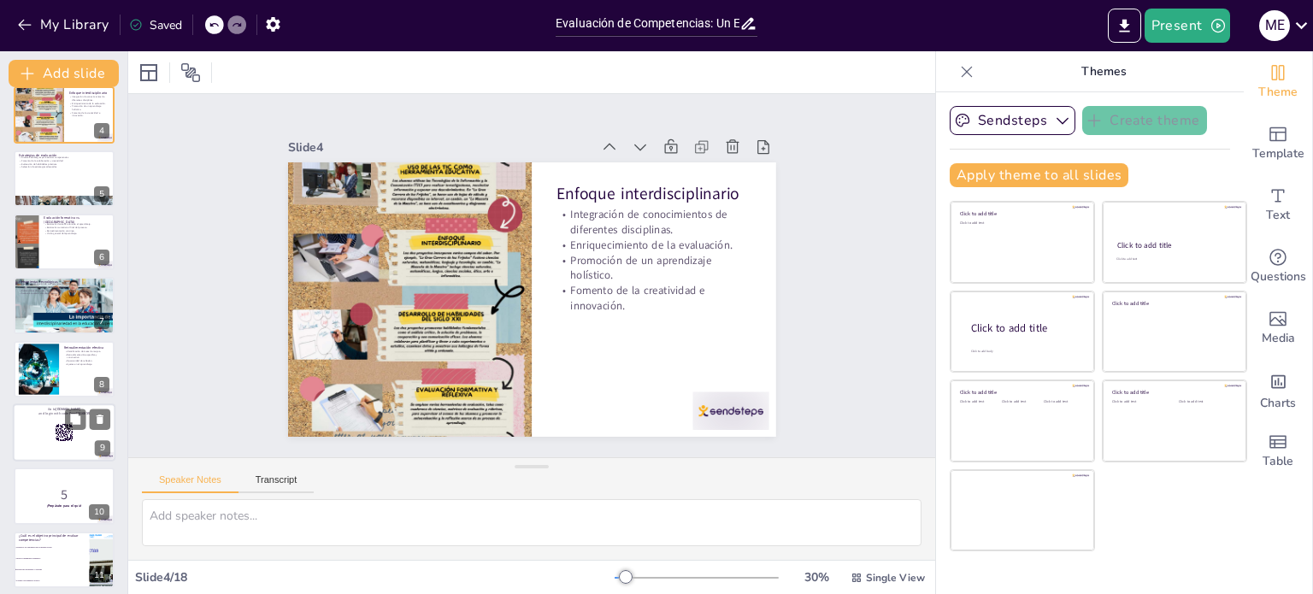
scroll to position [298, 0]
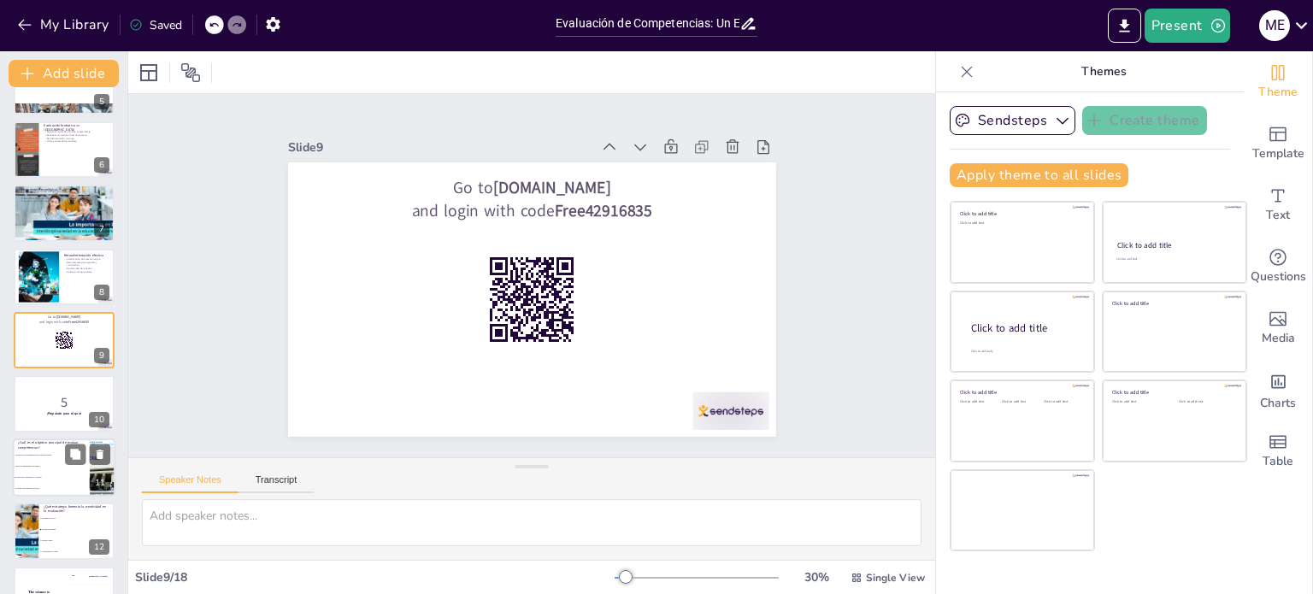
checkbox input "true"
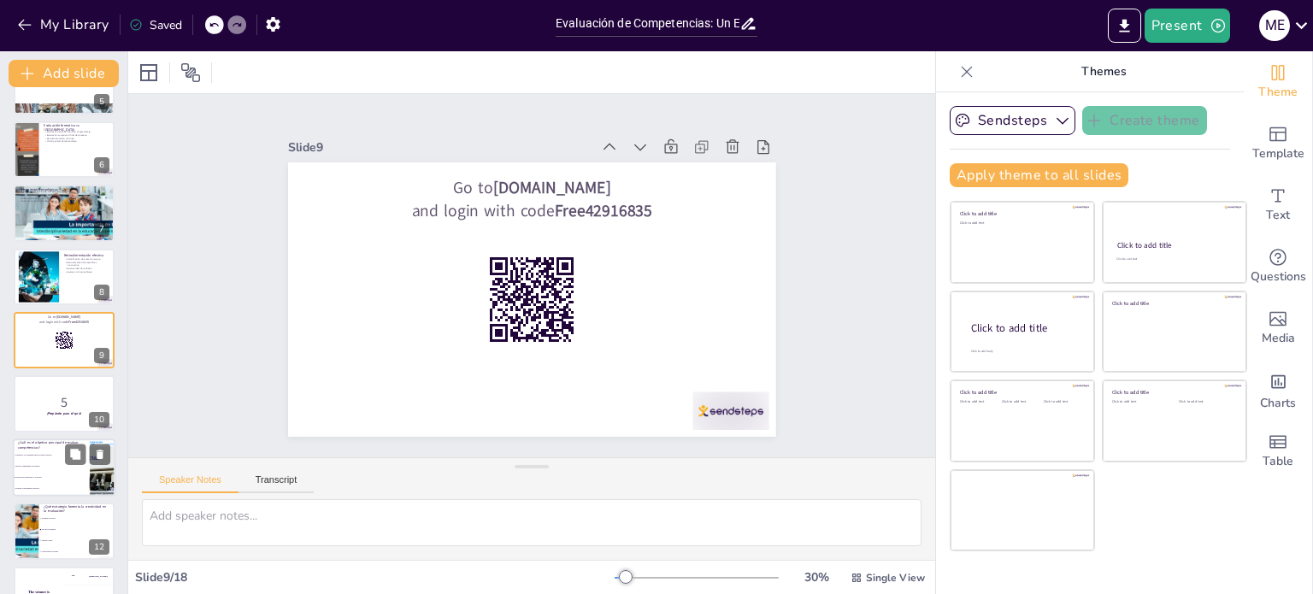
checkbox input "true"
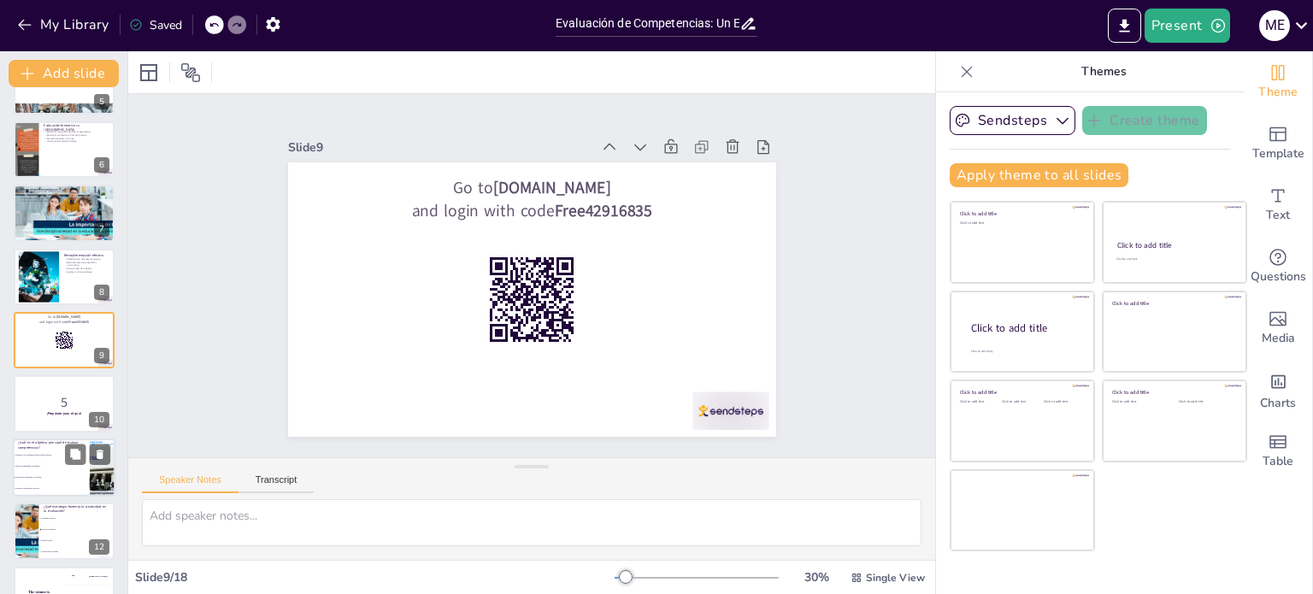
checkbox input "true"
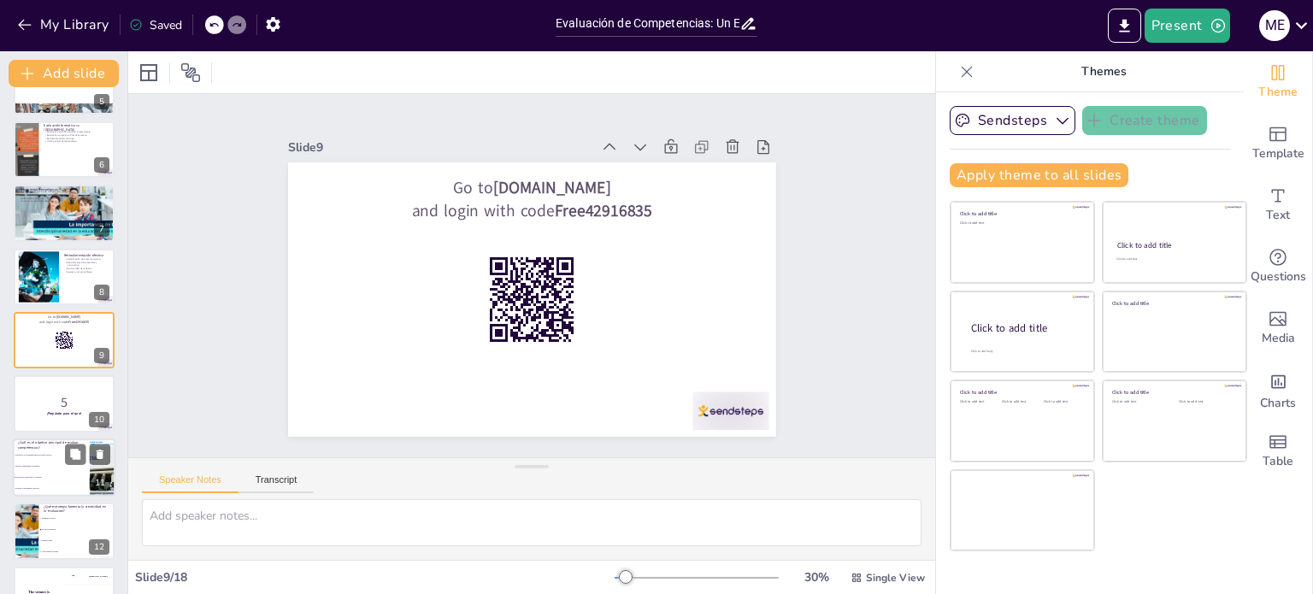
checkbox input "true"
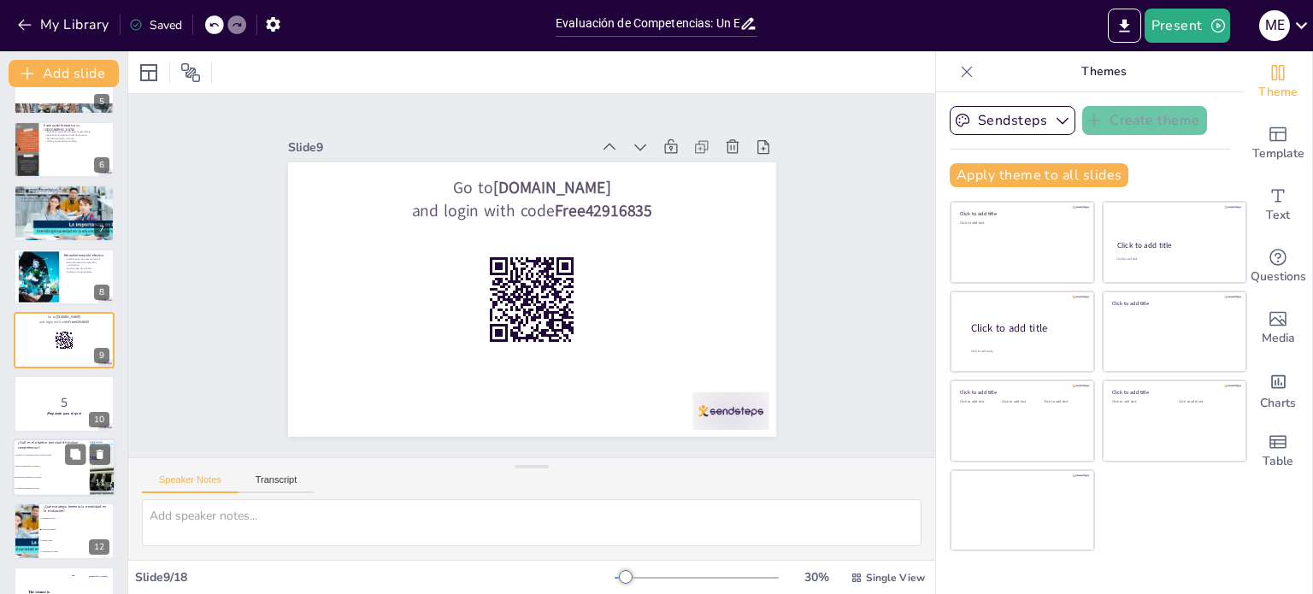
click at [38, 472] on li "Desarrollar habilidades y actitudes" at bounding box center [51, 477] width 77 height 11
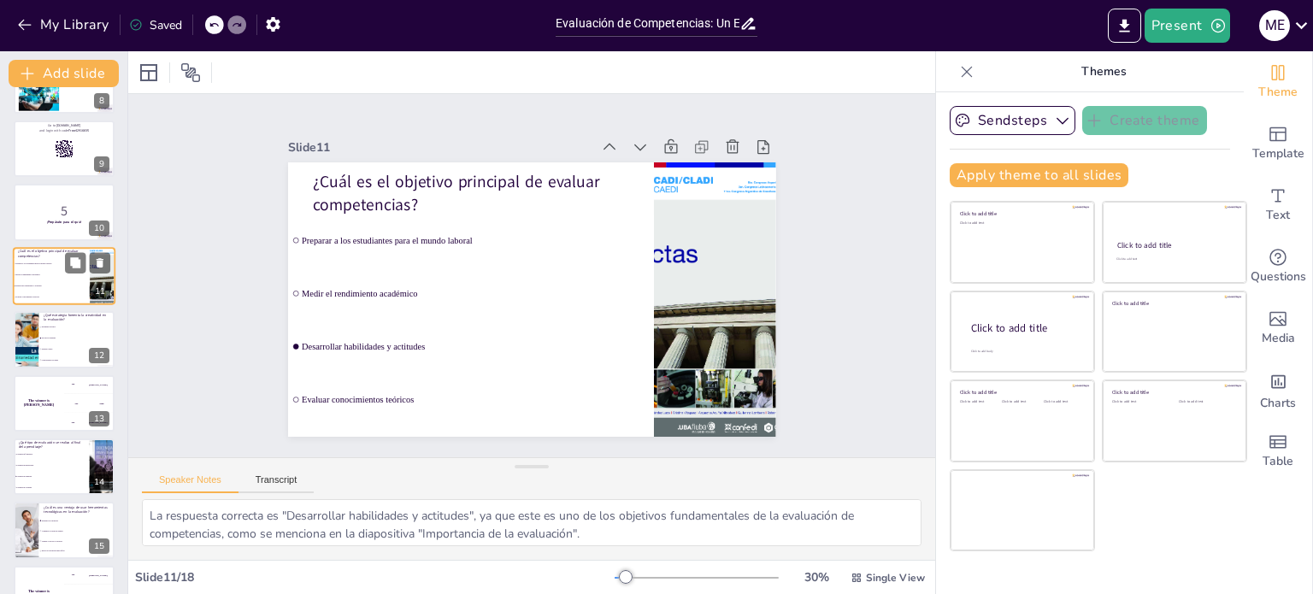
scroll to position [493, 0]
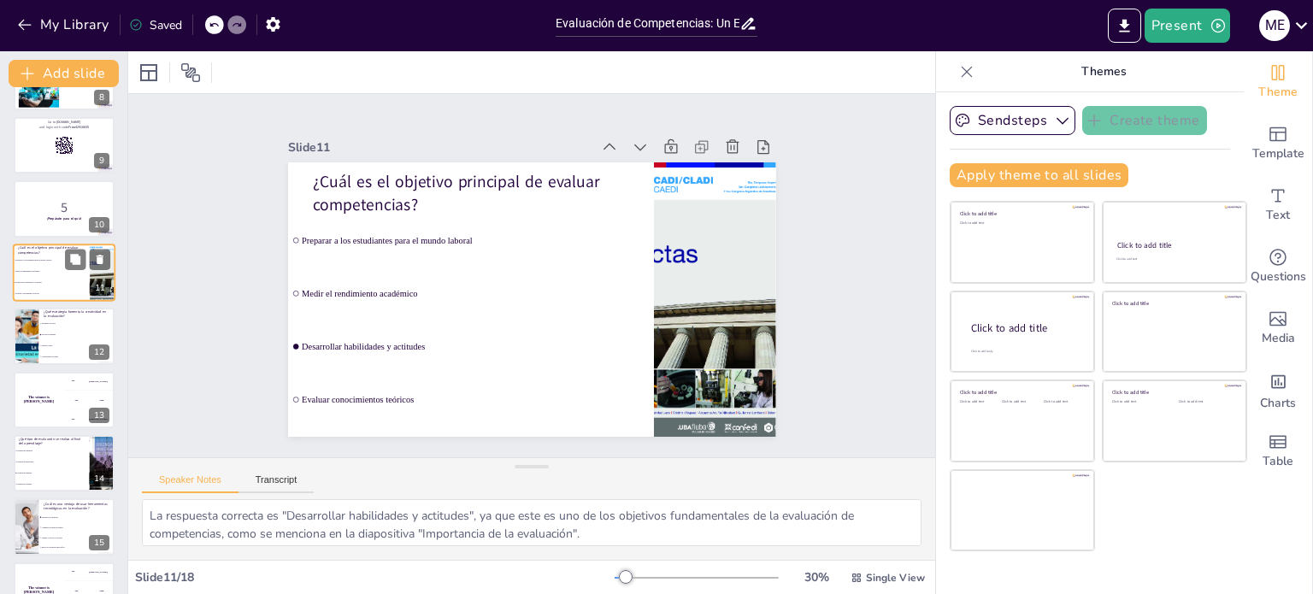
click at [38, 472] on span "Evaluación sumativa" at bounding box center [52, 473] width 72 height 2
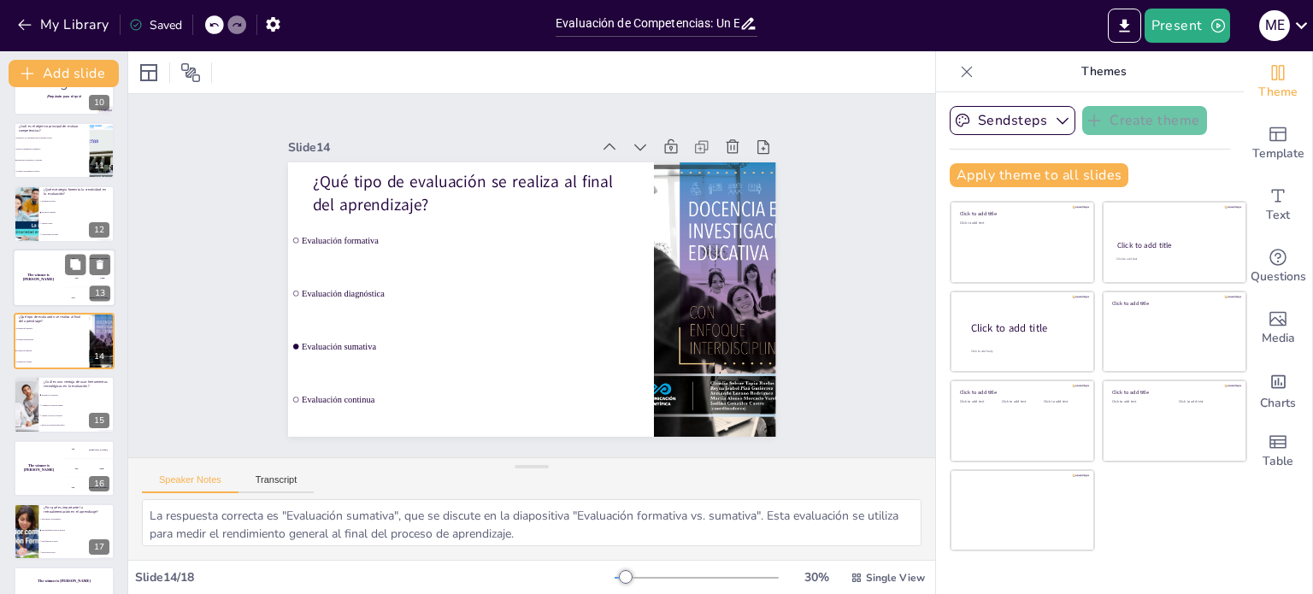
click at [65, 294] on div "300 Niels" at bounding box center [89, 296] width 51 height 19
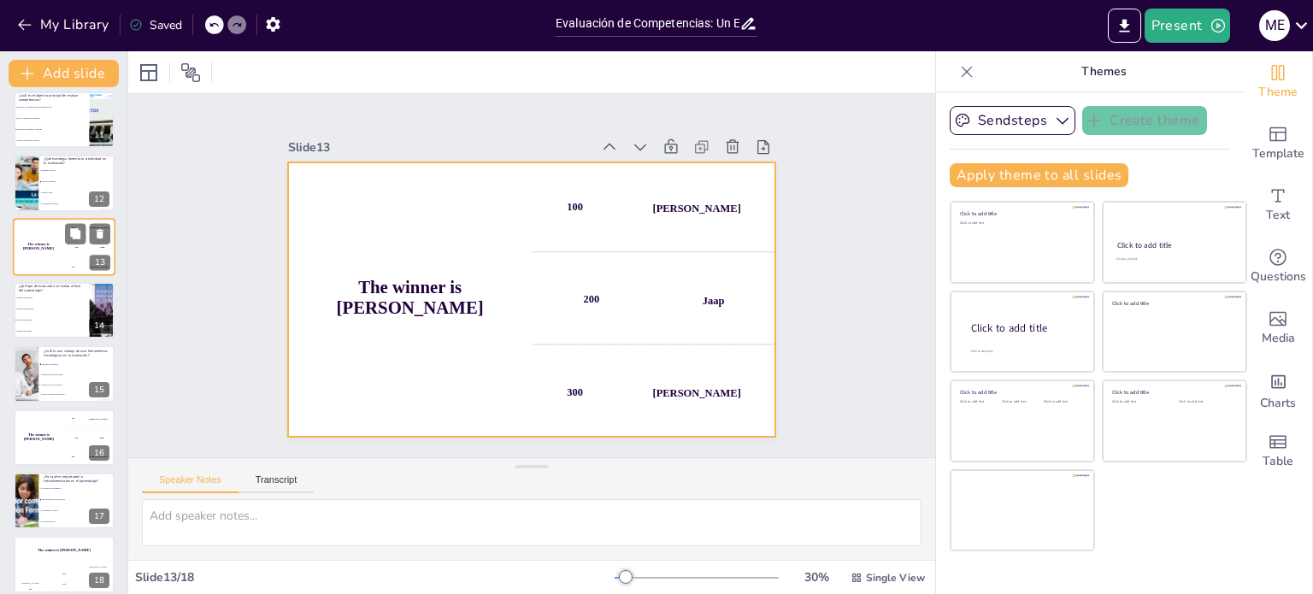
scroll to position [653, 0]
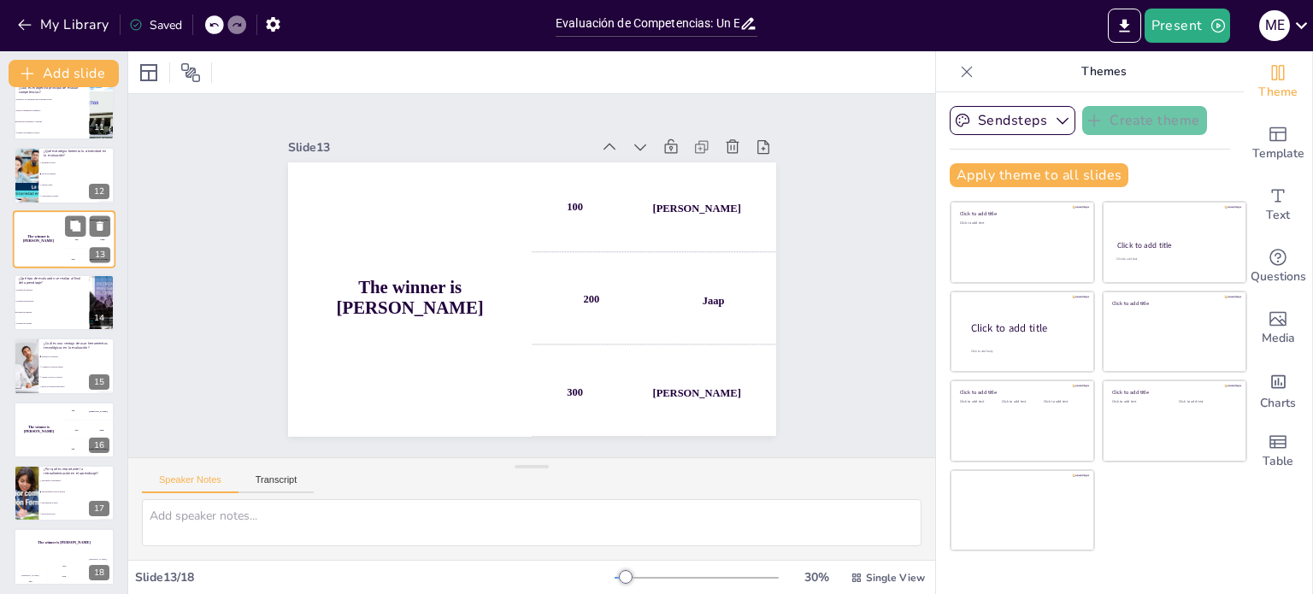
click at [65, 294] on div at bounding box center [87, 290] width 44 height 21
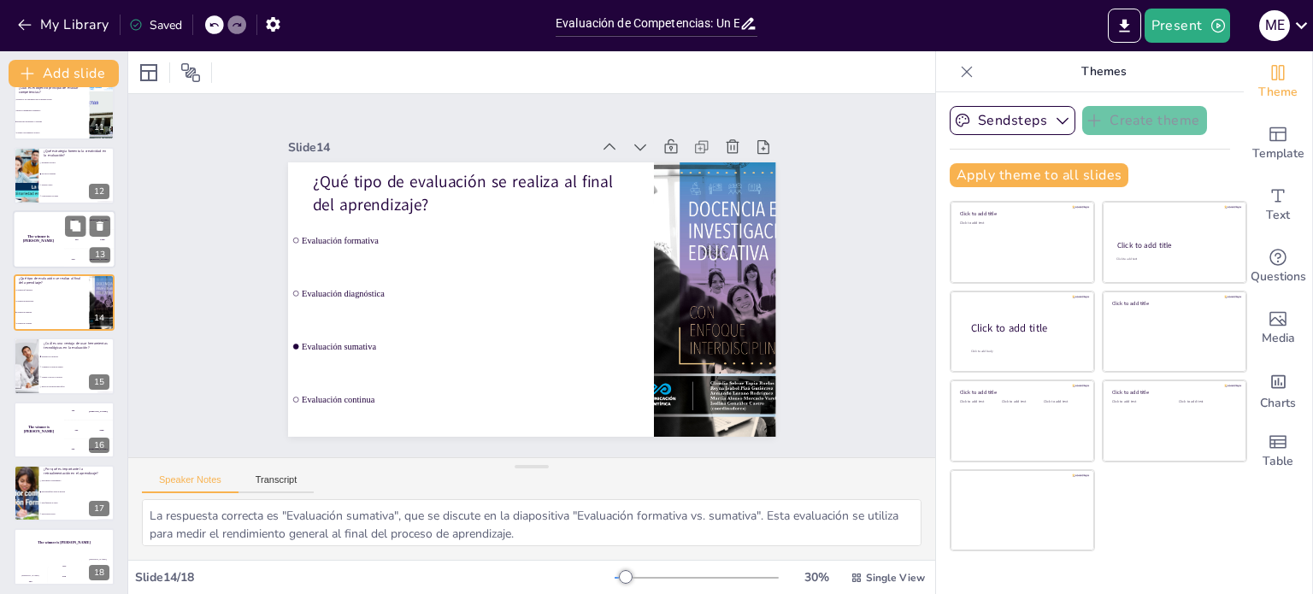
scroll to position [615, 0]
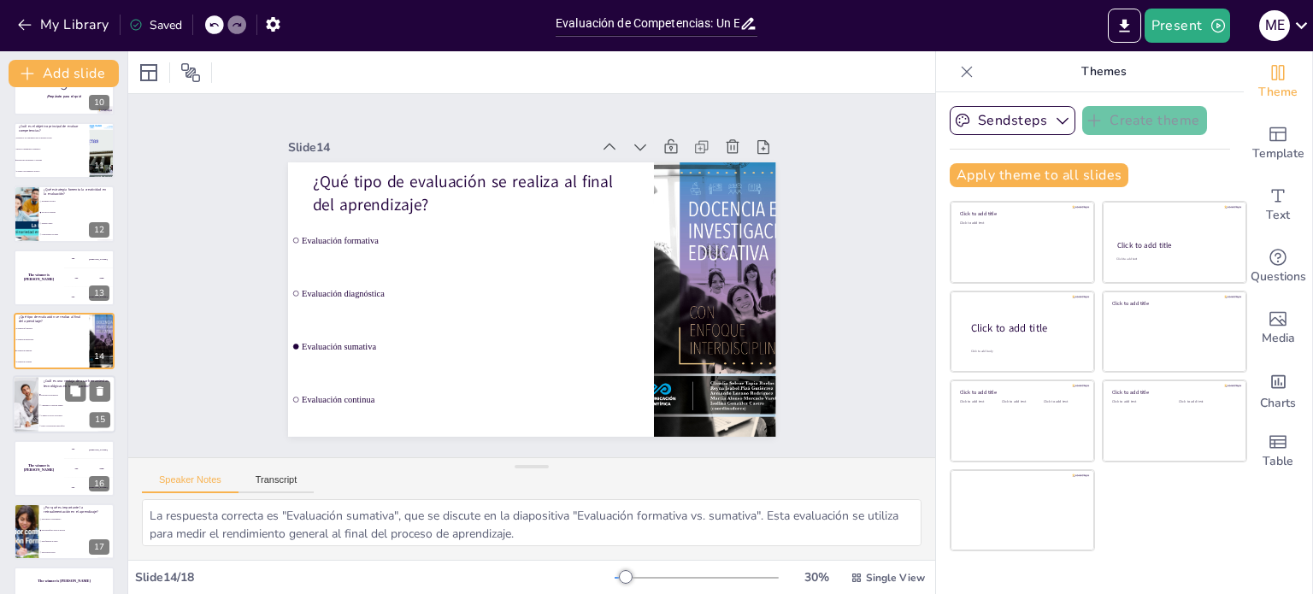
click at [70, 408] on li "Aumentar la carga de trabajo" at bounding box center [76, 406] width 77 height 10
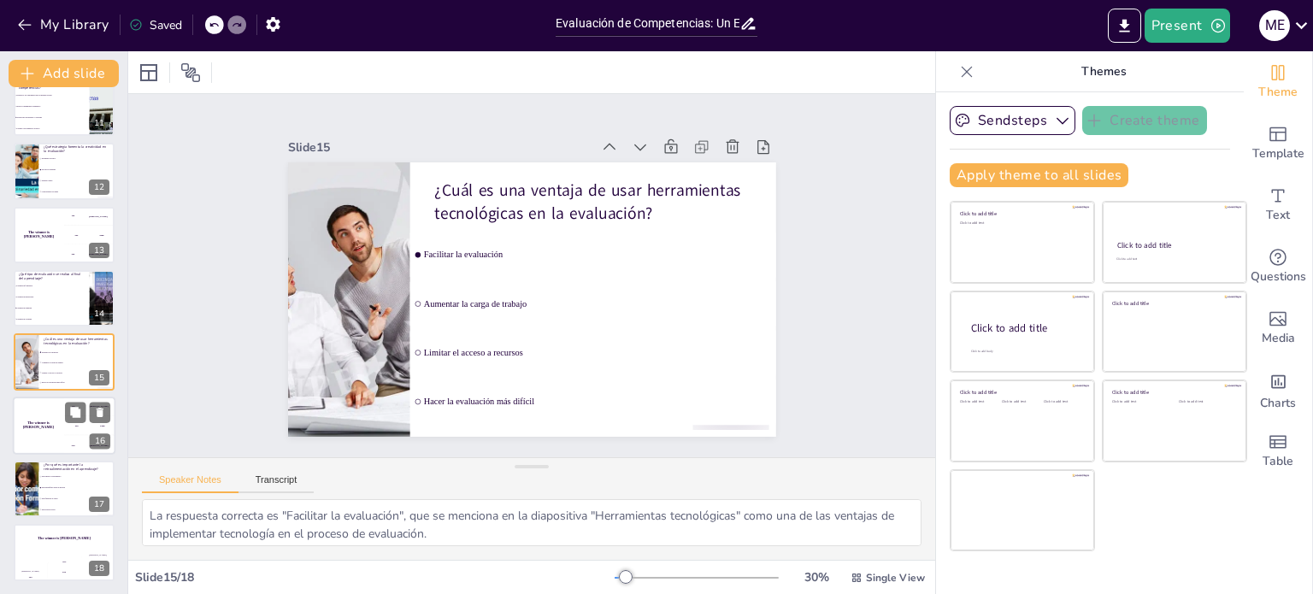
click at [70, 445] on div "300 Niels" at bounding box center [89, 445] width 51 height 19
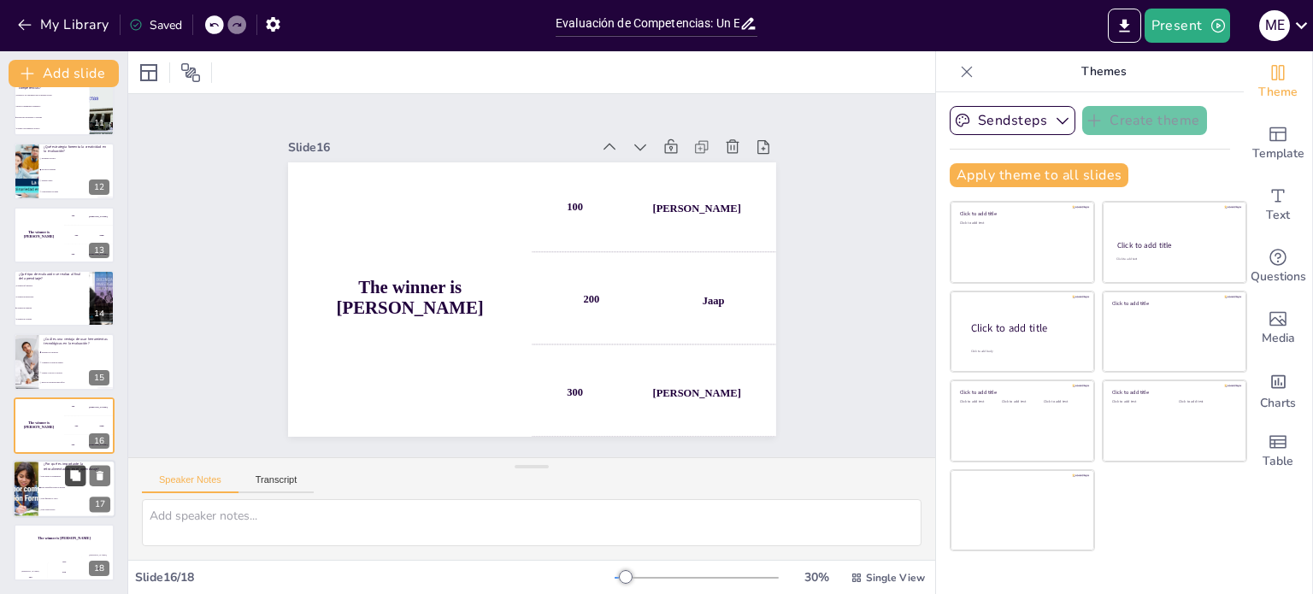
click at [73, 485] on button at bounding box center [75, 475] width 21 height 21
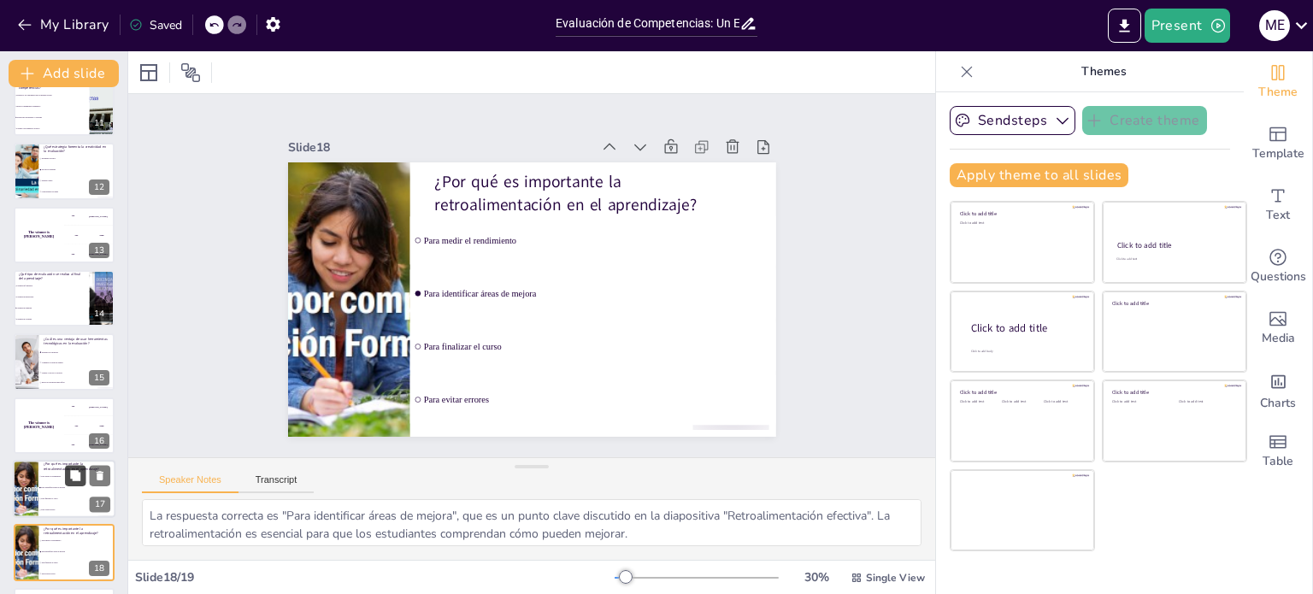
scroll to position [722, 0]
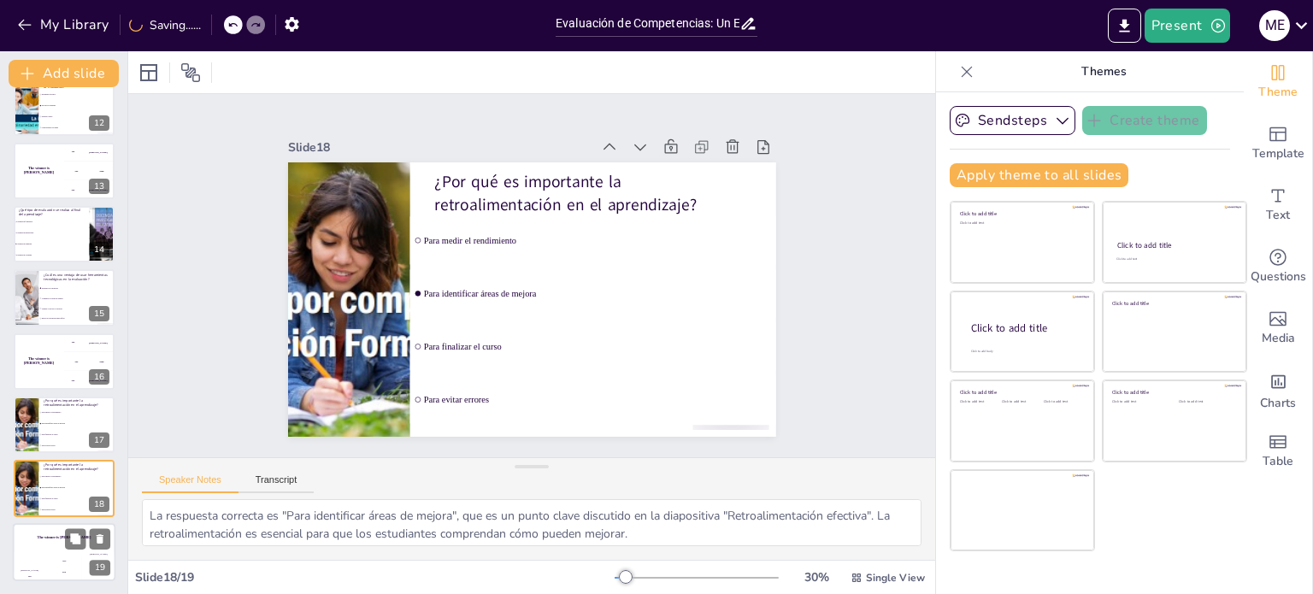
click at [55, 555] on div "Jaap 200" at bounding box center [64, 566] width 34 height 29
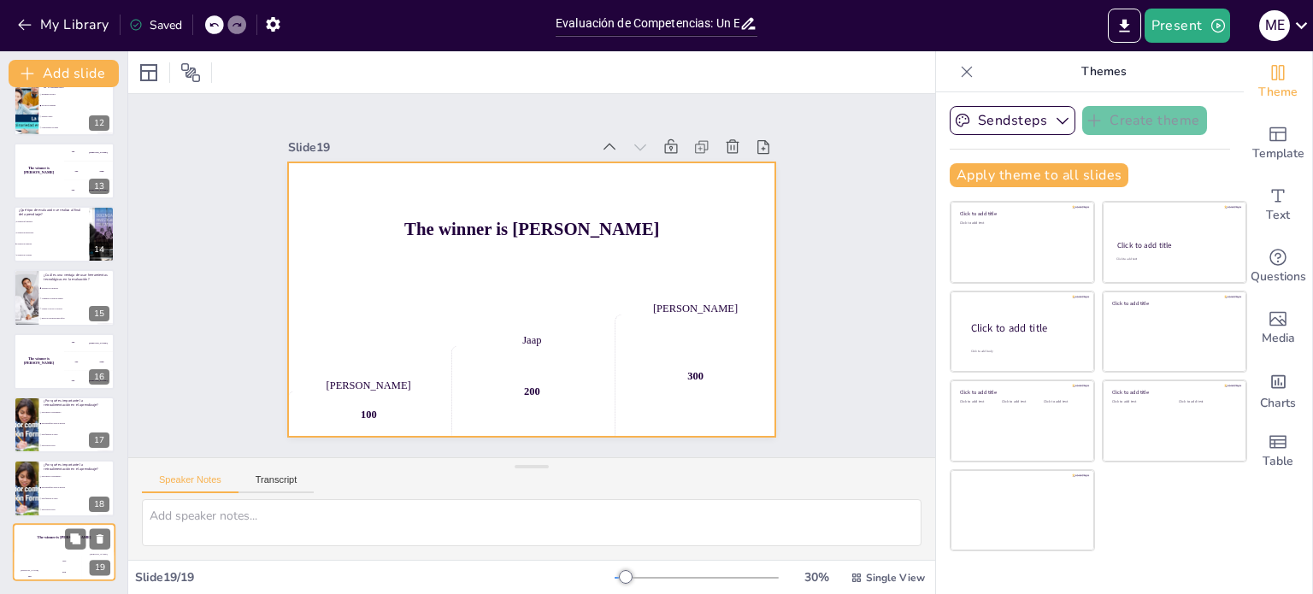
click at [75, 550] on div "The winner is [PERSON_NAME]" at bounding box center [64, 537] width 103 height 29
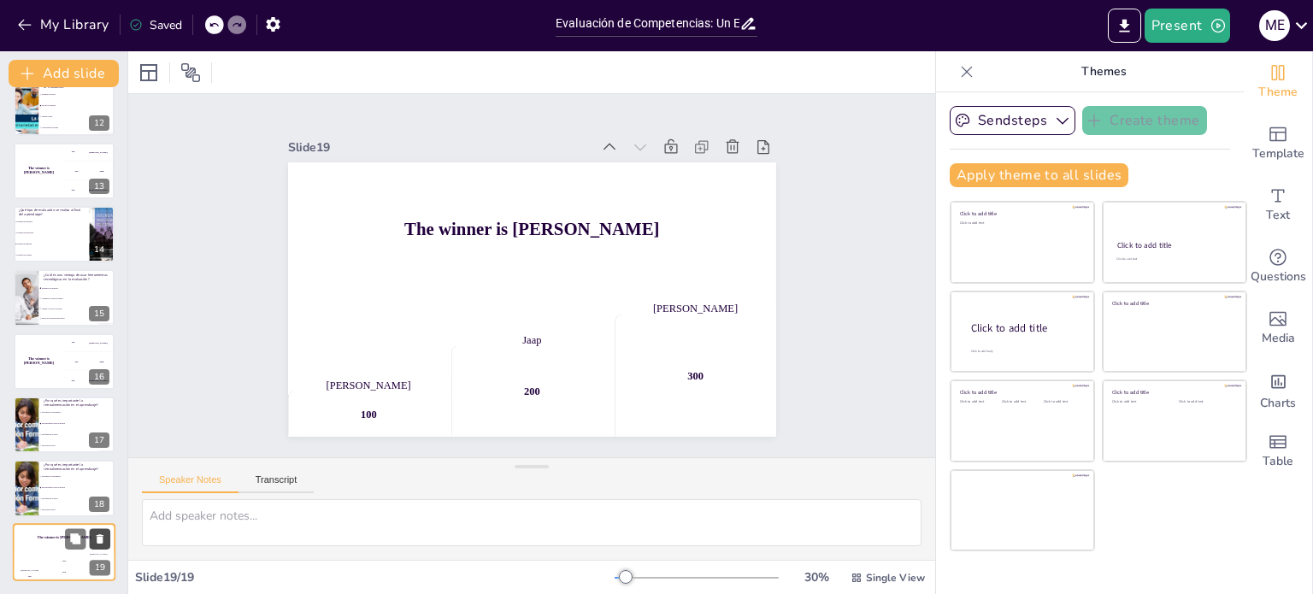
click at [92, 542] on button at bounding box center [100, 538] width 21 height 21
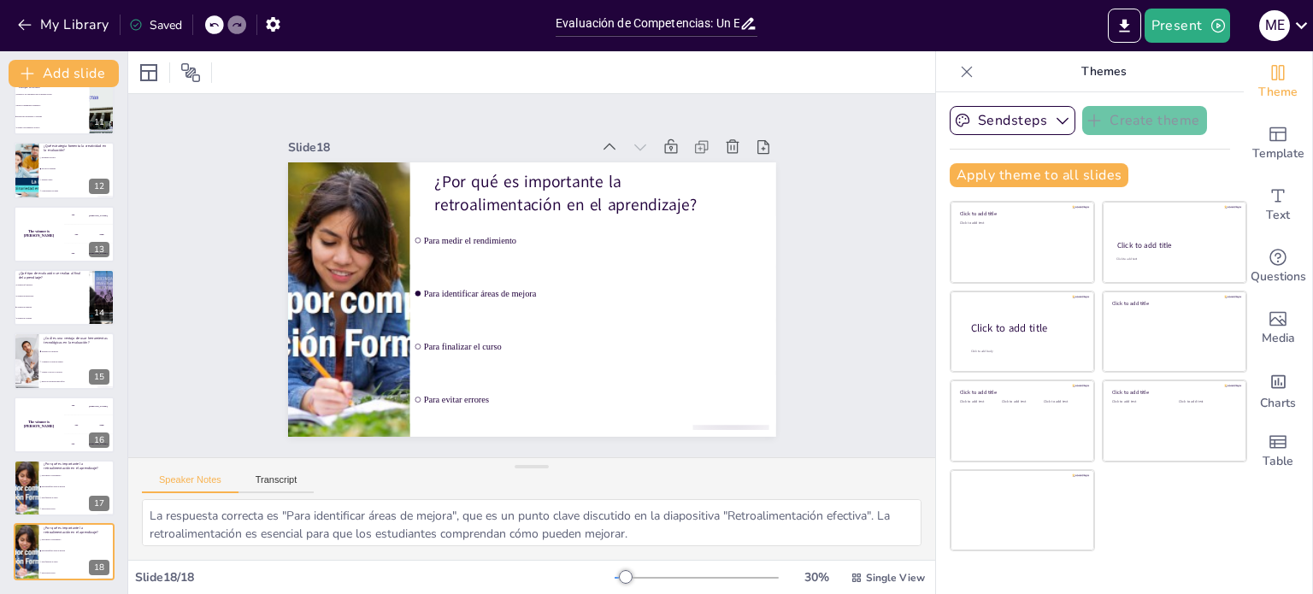
scroll to position [658, 0]
click at [57, 434] on div "The winner is [PERSON_NAME]" at bounding box center [38, 426] width 51 height 58
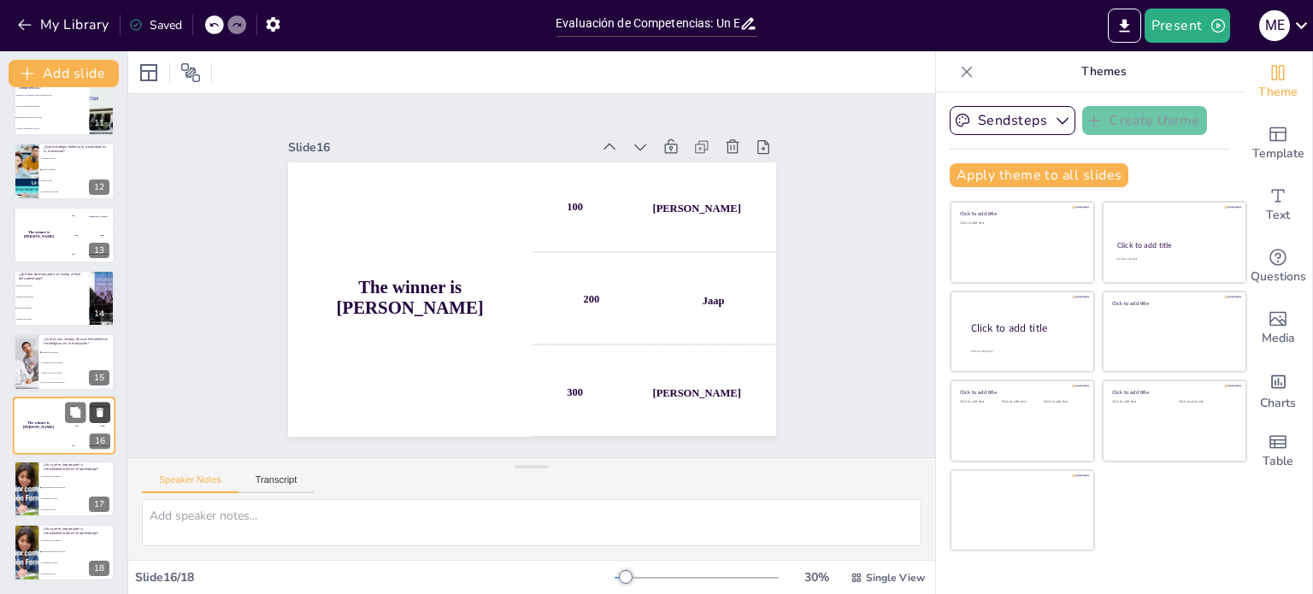
click at [103, 410] on icon at bounding box center [100, 412] width 7 height 9
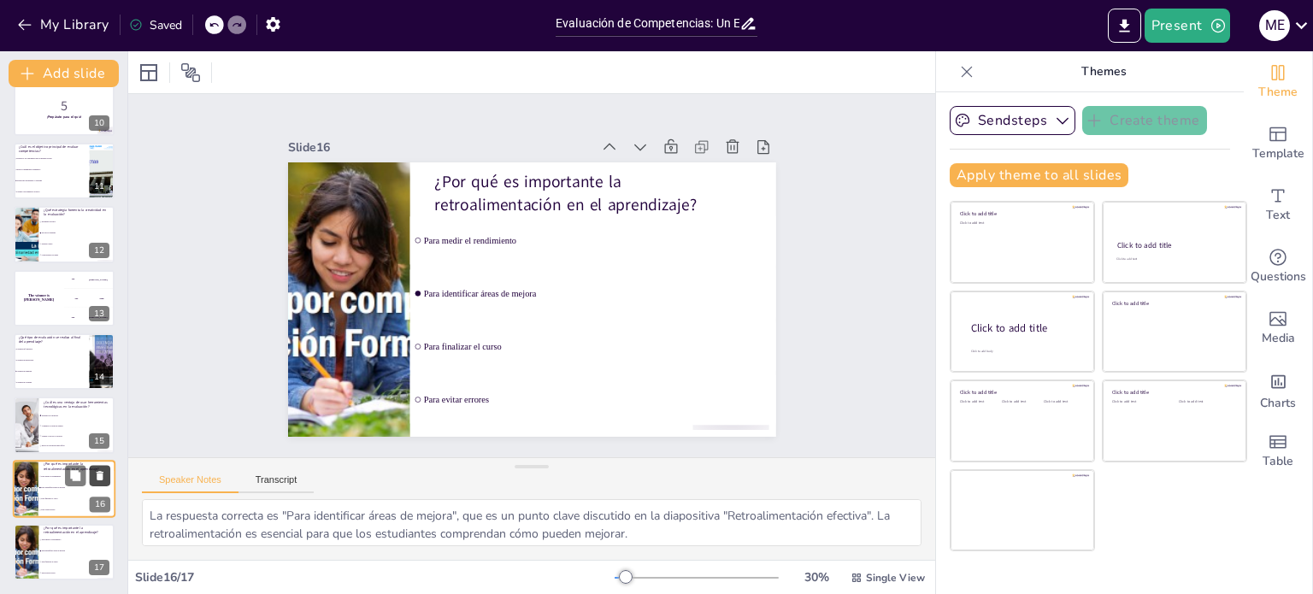
scroll to position [594, 0]
click at [62, 367] on li "Evaluación sumativa" at bounding box center [51, 371] width 77 height 11
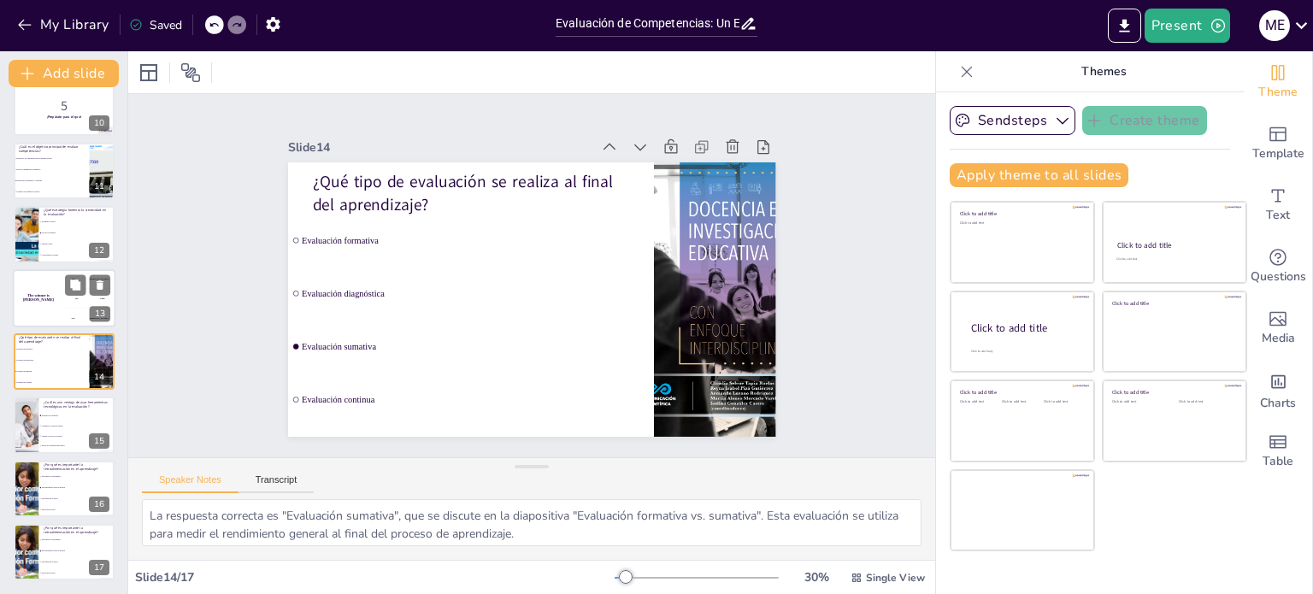
click at [51, 300] on div "The winner is [PERSON_NAME]" at bounding box center [38, 298] width 51 height 58
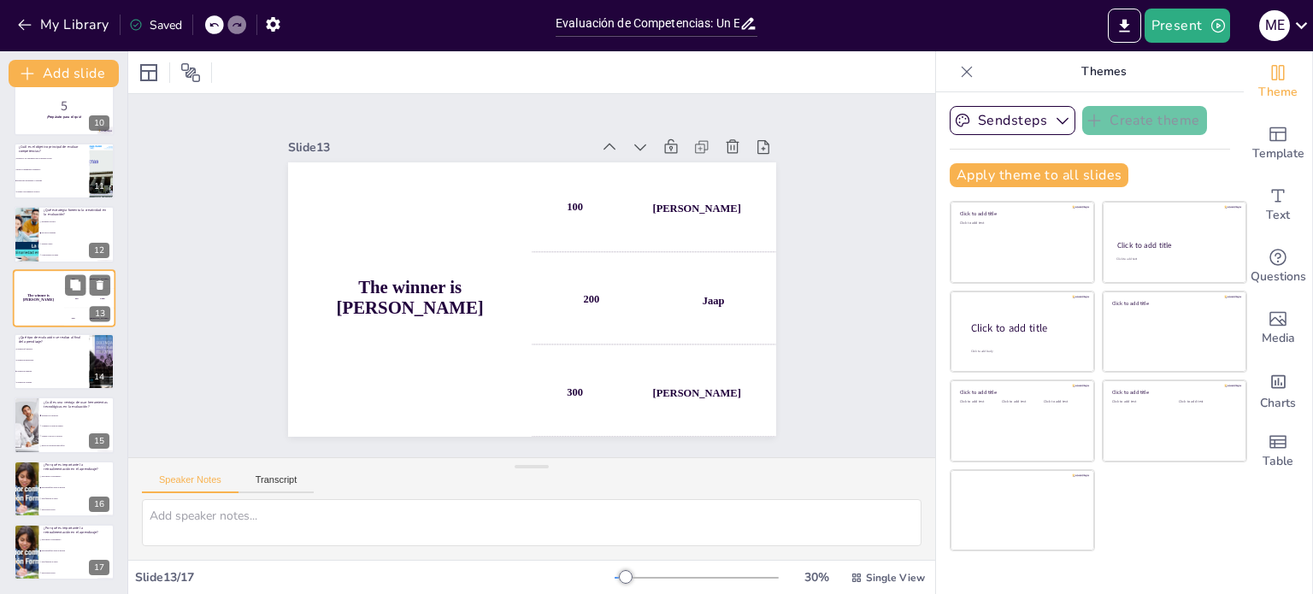
scroll to position [551, 0]
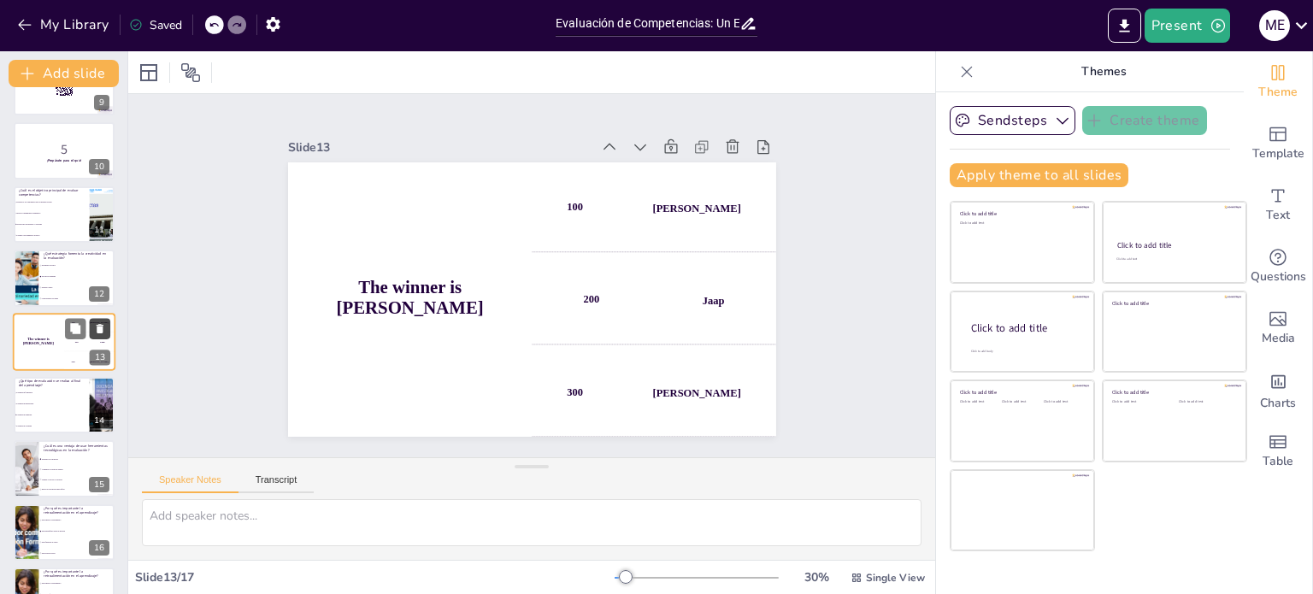
click at [99, 324] on icon at bounding box center [100, 328] width 7 height 9
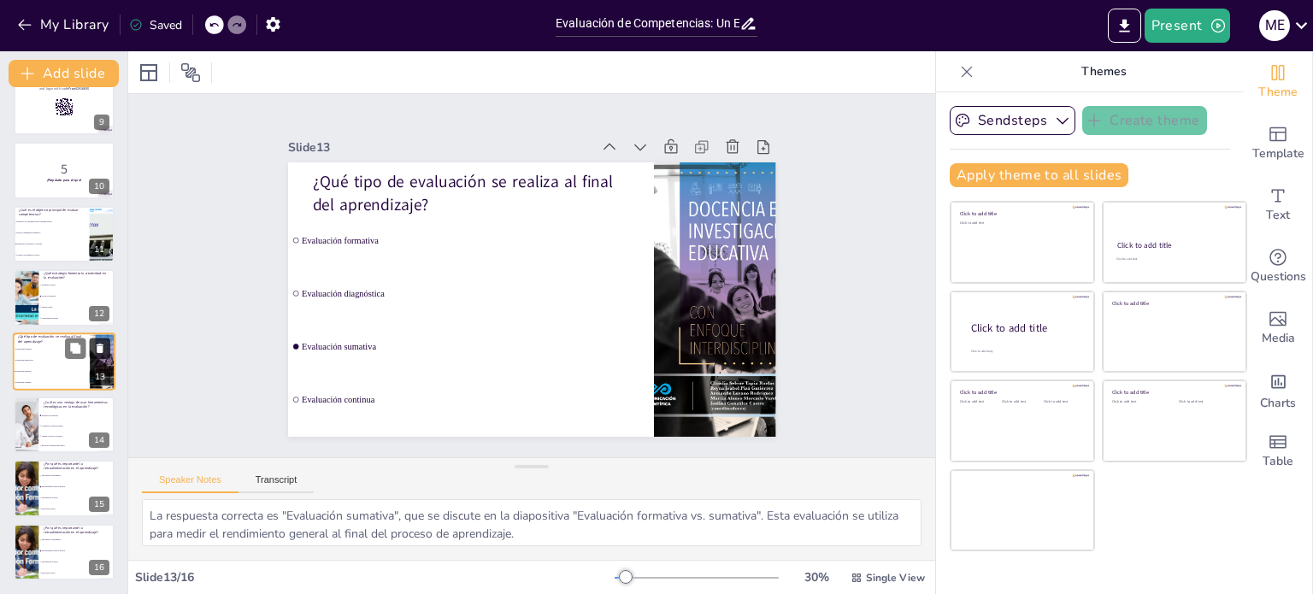
scroll to position [531, 0]
click at [68, 243] on span "Desarrollar habilidades y actitudes" at bounding box center [52, 244] width 74 height 3
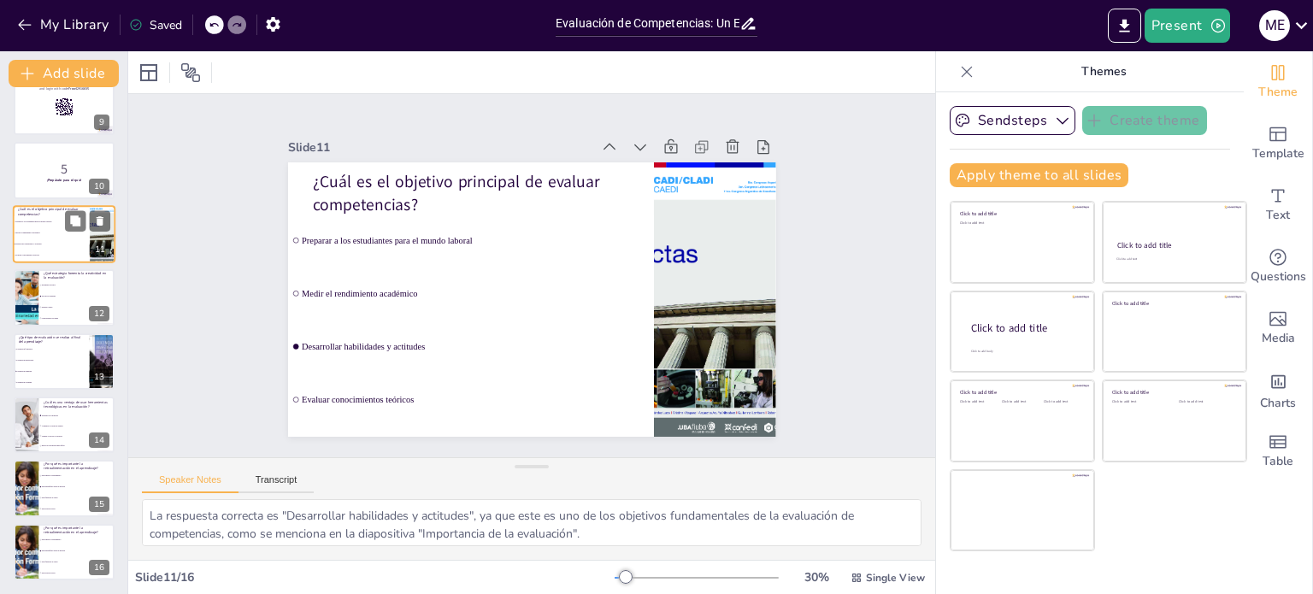
scroll to position [424, 0]
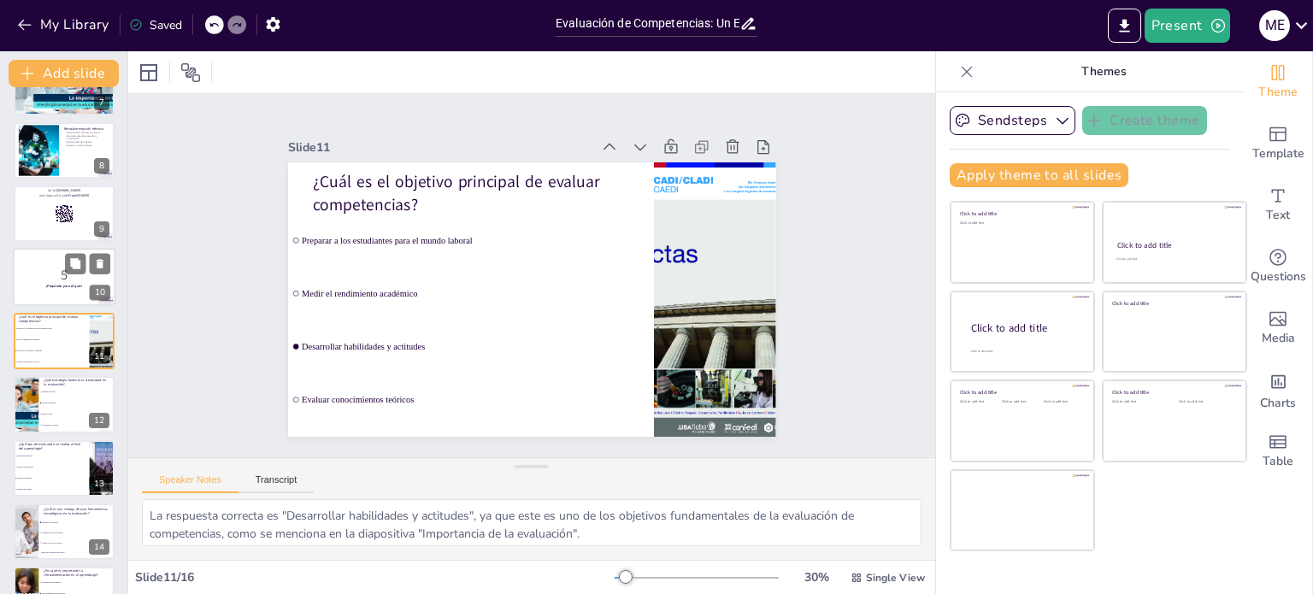
click at [62, 273] on p "5" at bounding box center [64, 275] width 92 height 19
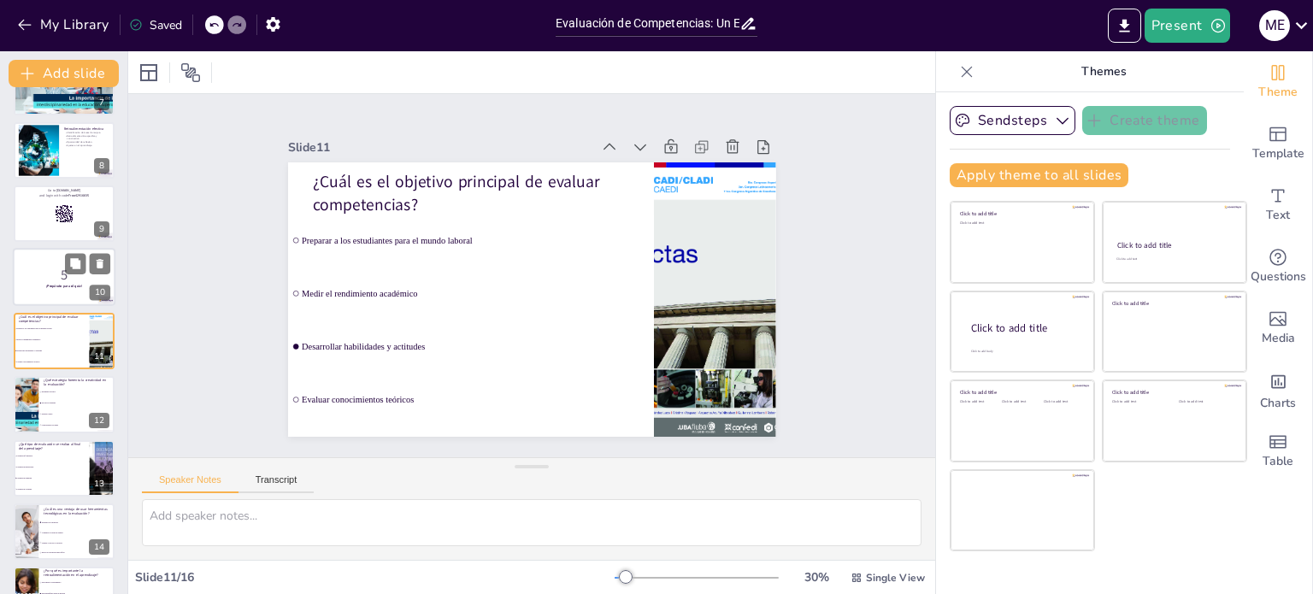
scroll to position [361, 0]
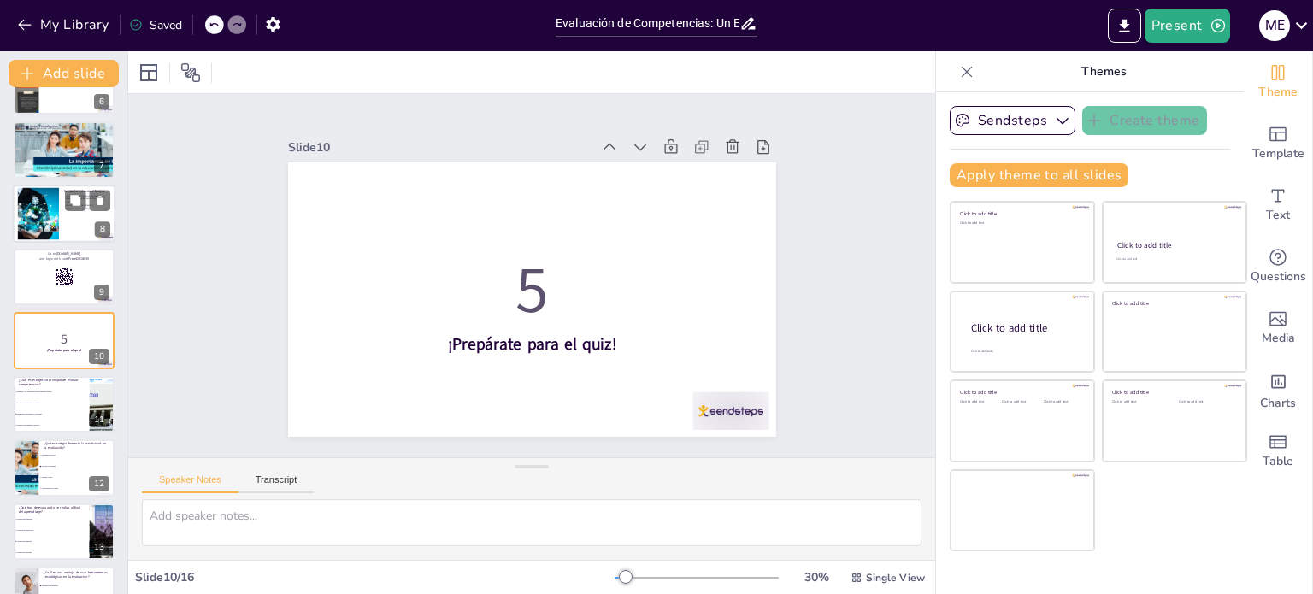
click at [63, 204] on div at bounding box center [64, 214] width 103 height 58
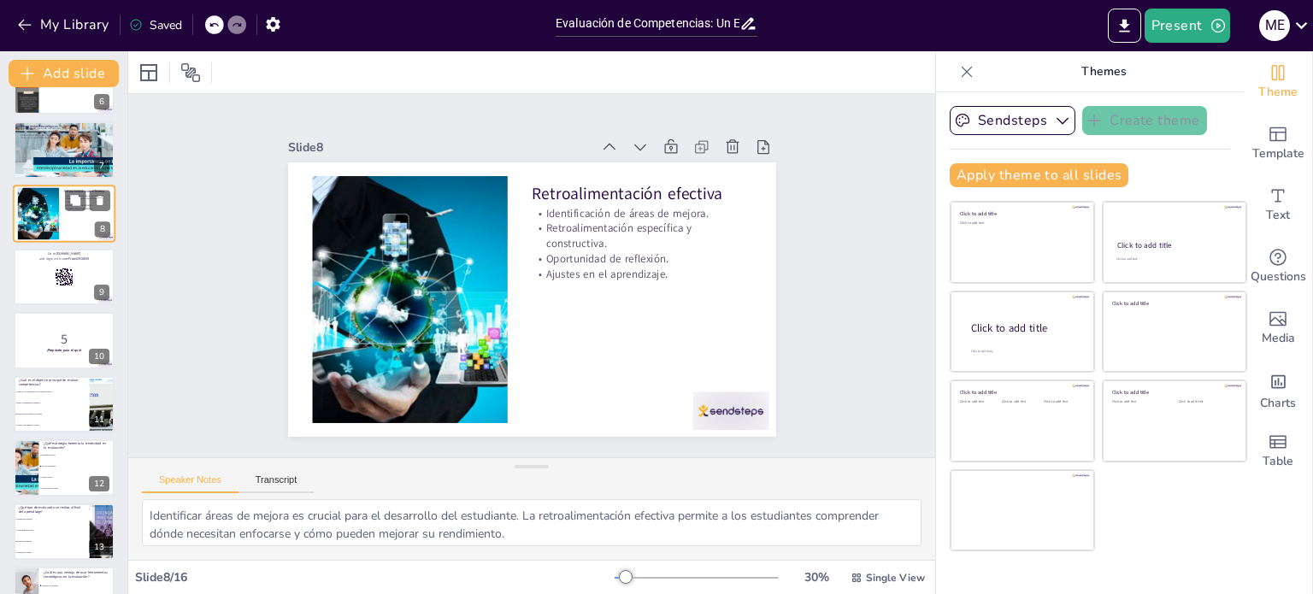
scroll to position [233, 0]
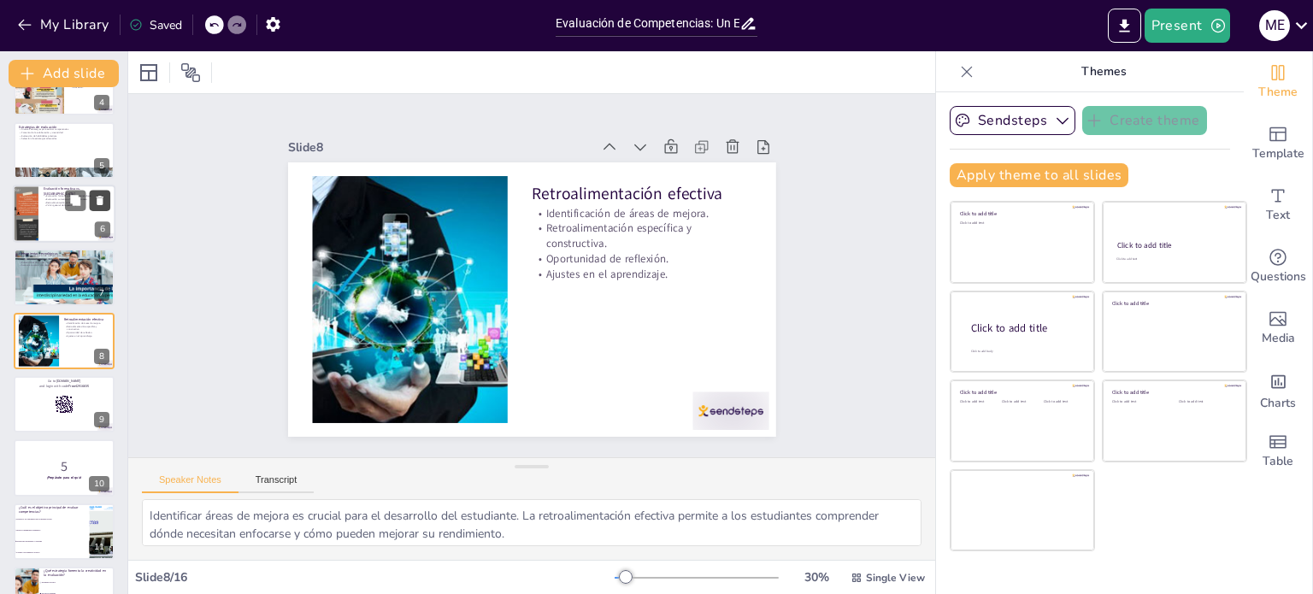
click at [106, 201] on icon at bounding box center [100, 200] width 12 height 12
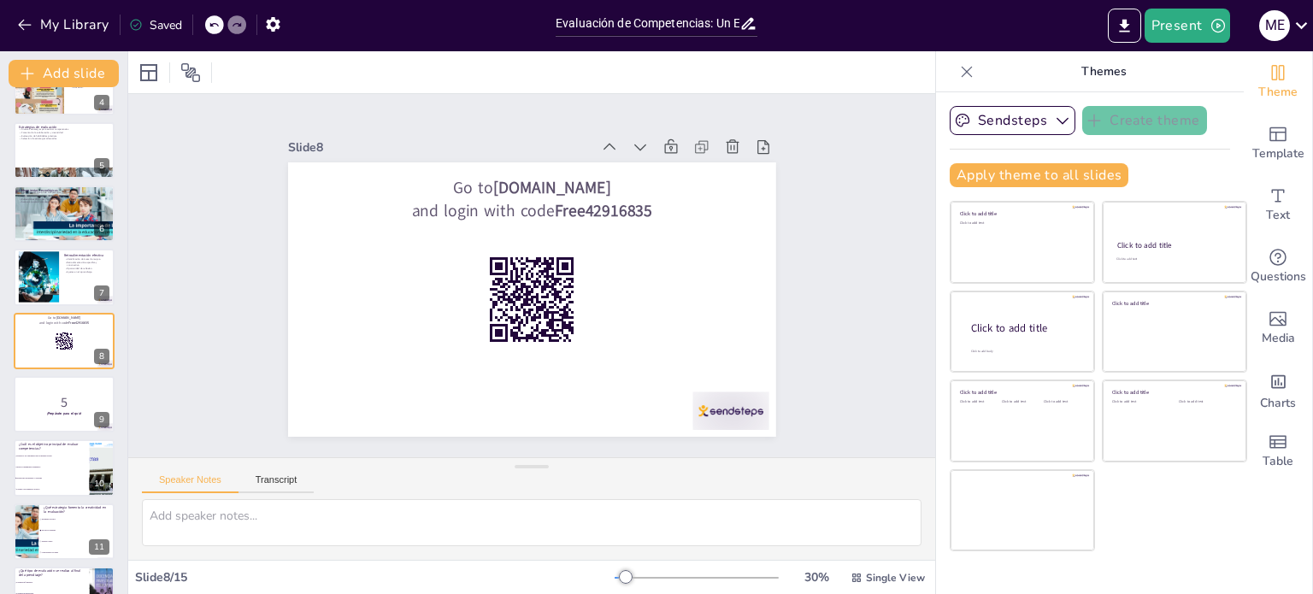
click at [210, 27] on icon at bounding box center [214, 25] width 10 height 10
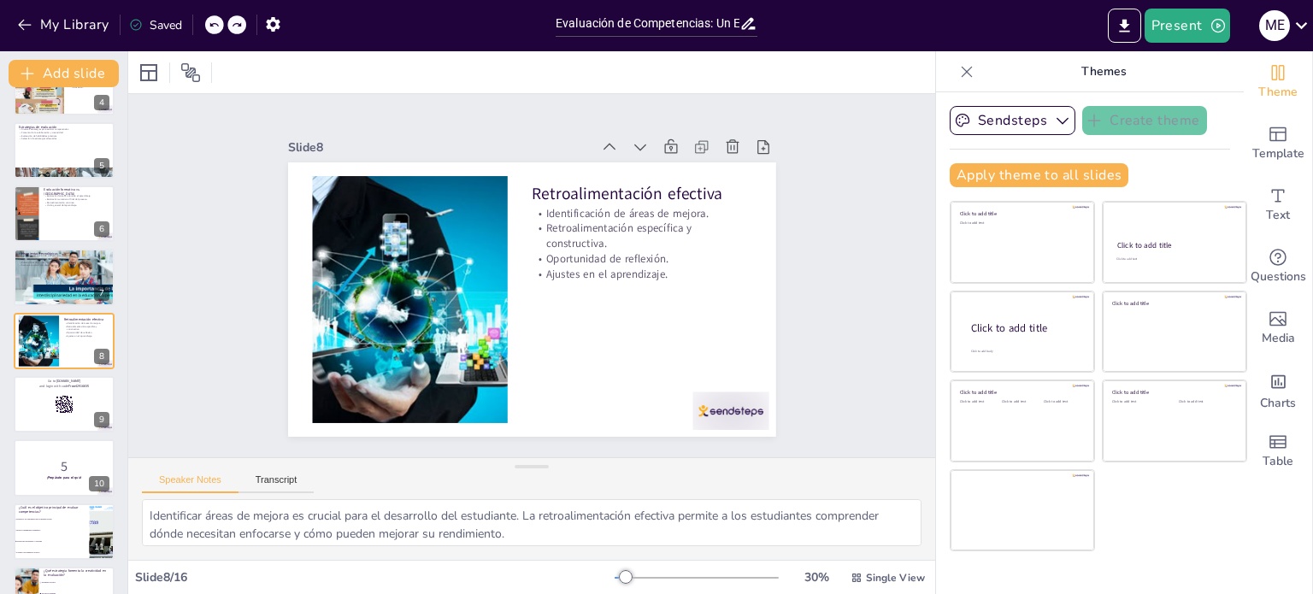
scroll to position [0, 0]
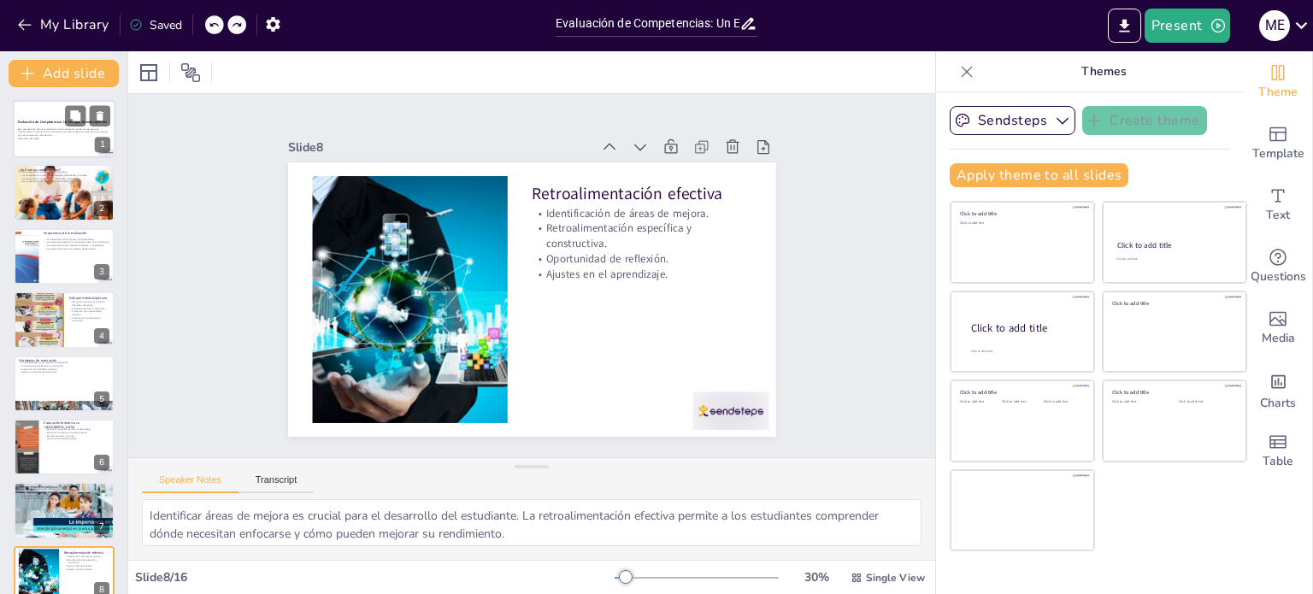
click at [72, 136] on p "Esta presentación aborda la evaluación de competencias desde una perspectiva in…" at bounding box center [64, 131] width 92 height 9
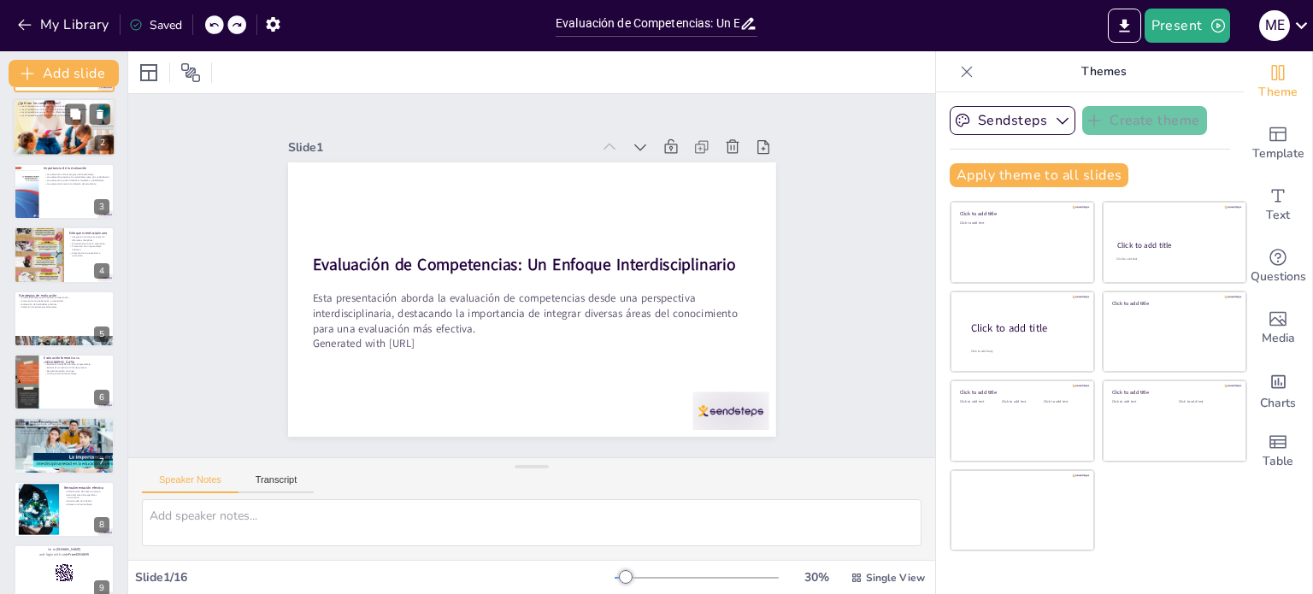
scroll to position [68, 0]
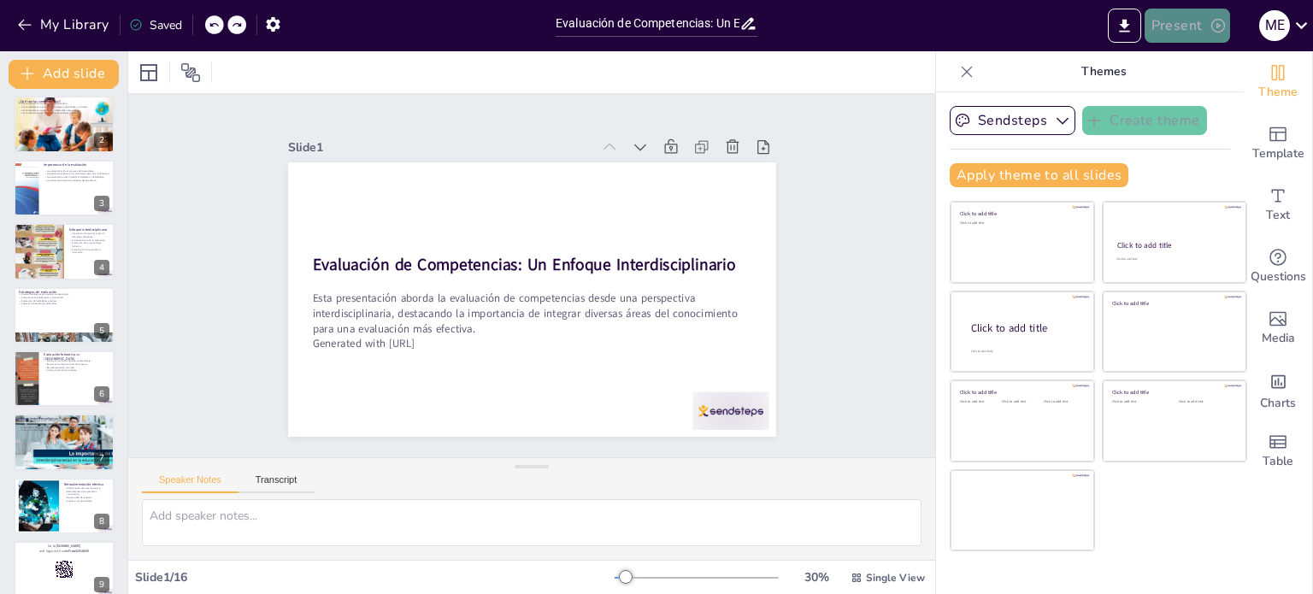
click at [1194, 30] on button "Present" at bounding box center [1188, 26] width 86 height 34
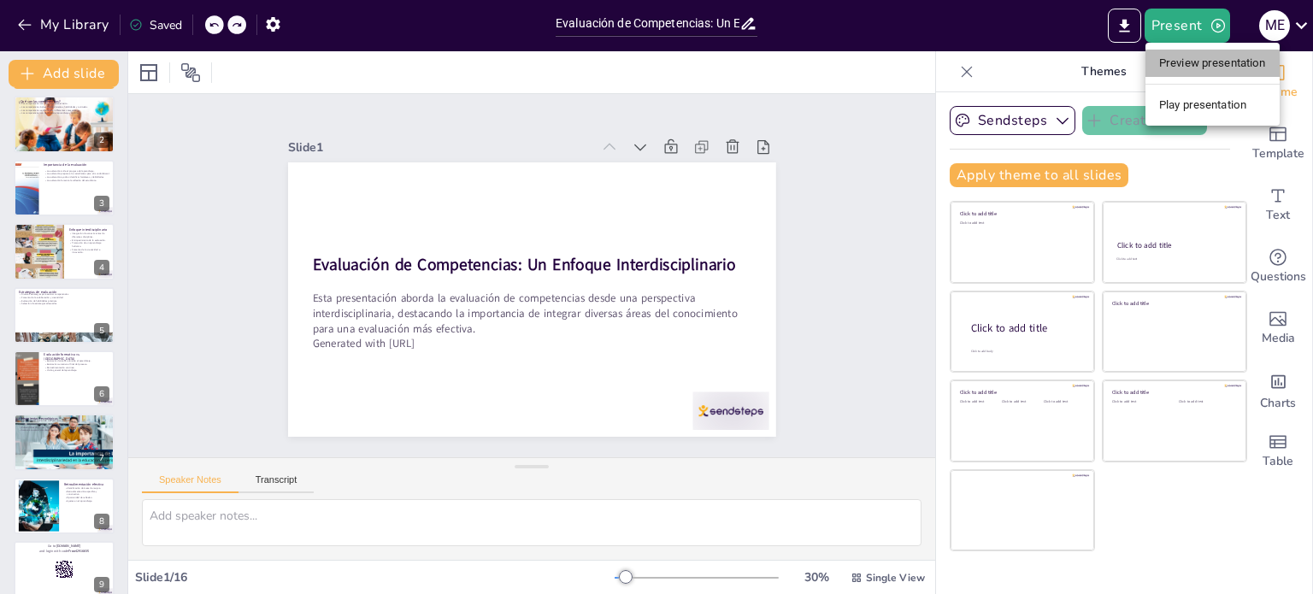
click at [1230, 60] on li "Preview presentation" at bounding box center [1213, 63] width 134 height 27
